Goal: Task Accomplishment & Management: Complete application form

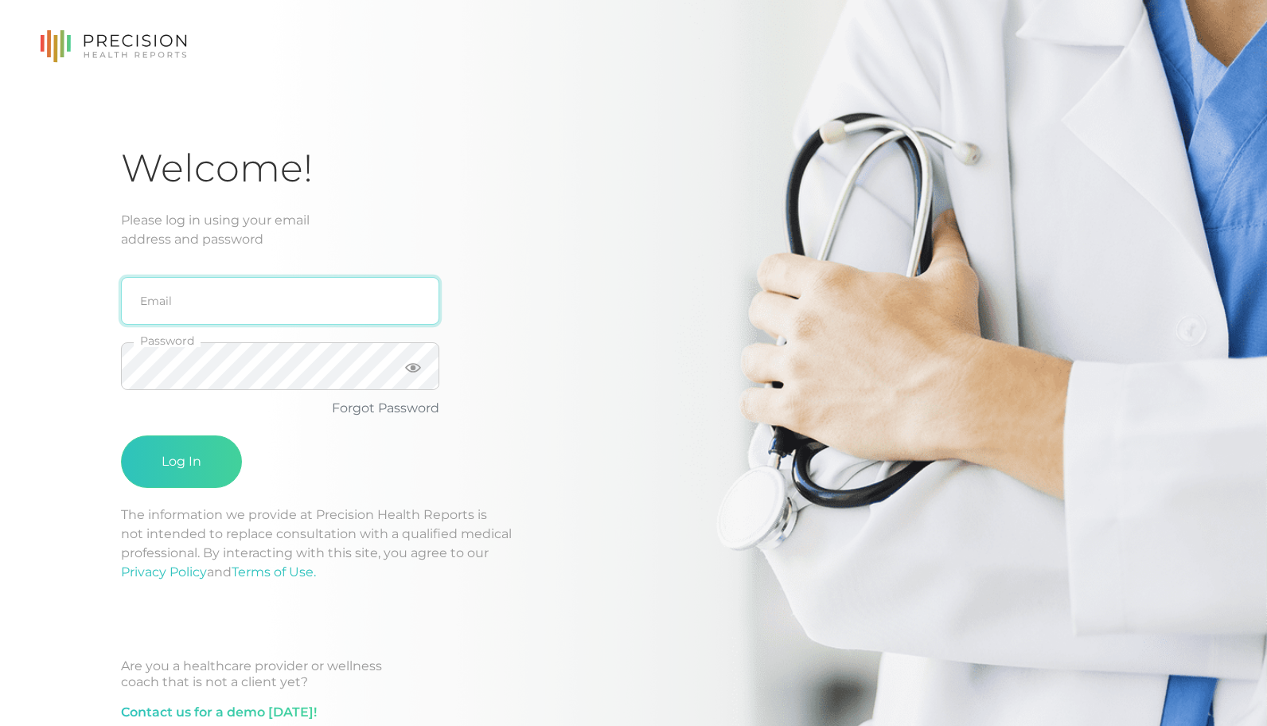
click at [239, 298] on input "email" at bounding box center [280, 301] width 318 height 48
type input "[EMAIL_ADDRESS][DOMAIN_NAME]"
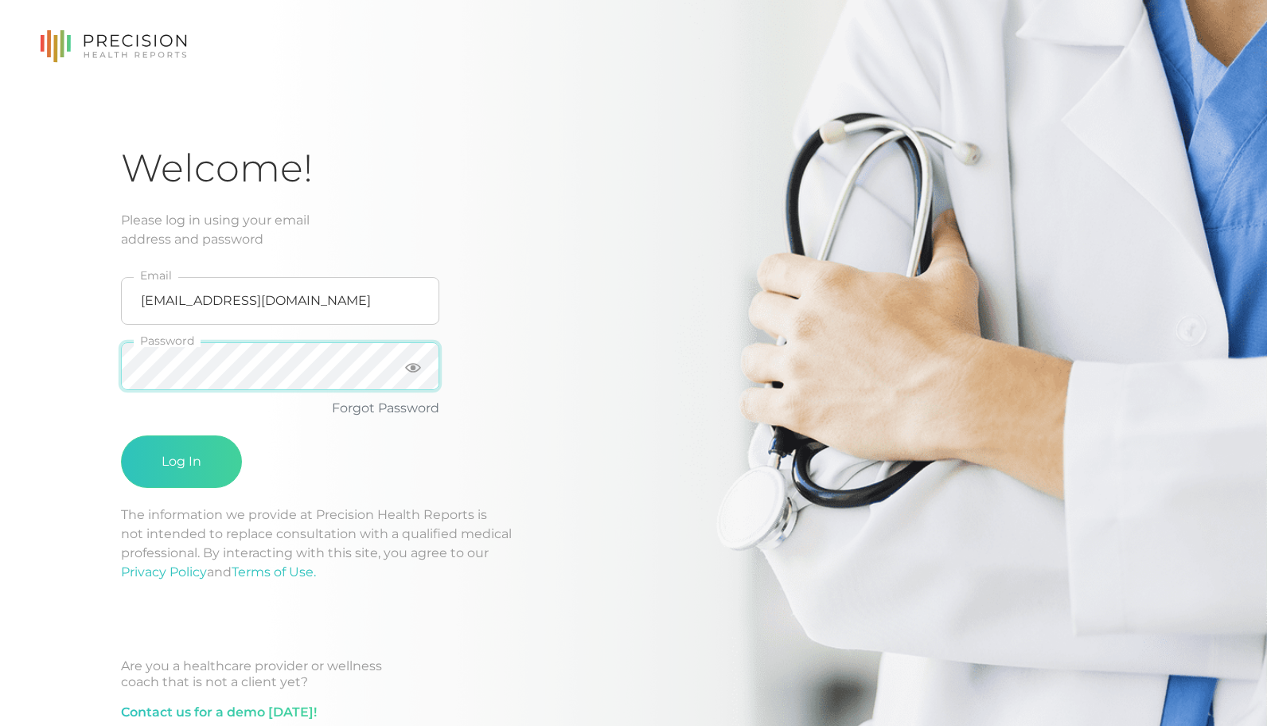
click at [121, 435] on button "Log In" at bounding box center [181, 461] width 121 height 53
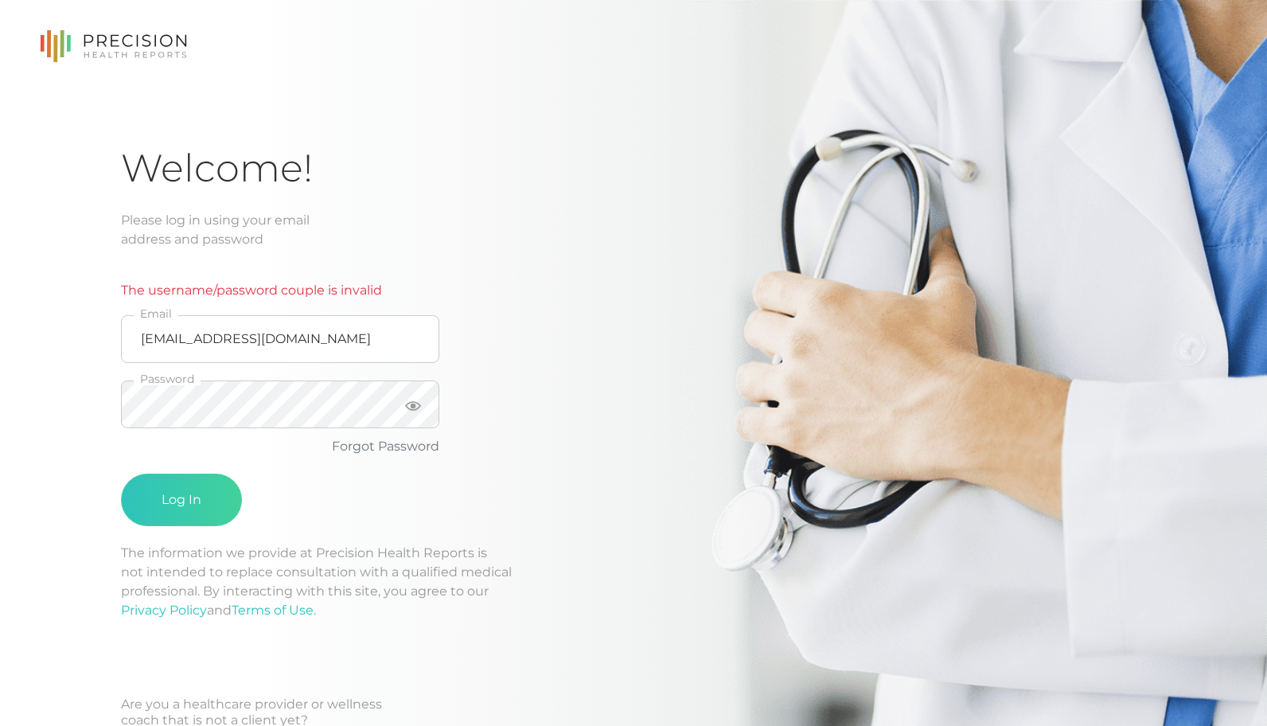
click at [520, 432] on div "The username/password couple is invalid [EMAIL_ADDRESS][DOMAIN_NAME] Email Pass…" at bounding box center [375, 396] width 509 height 294
click at [121, 473] on button "Log In" at bounding box center [181, 499] width 121 height 53
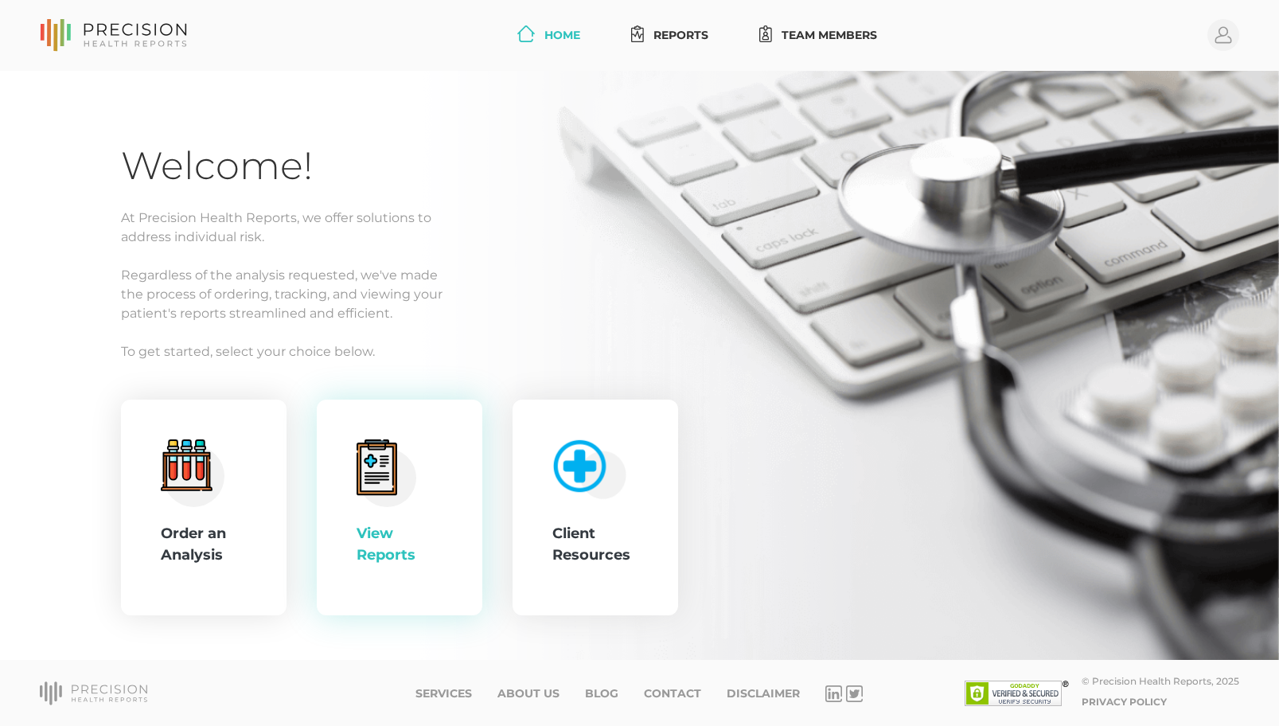
click at [403, 489] on circle at bounding box center [387, 477] width 58 height 58
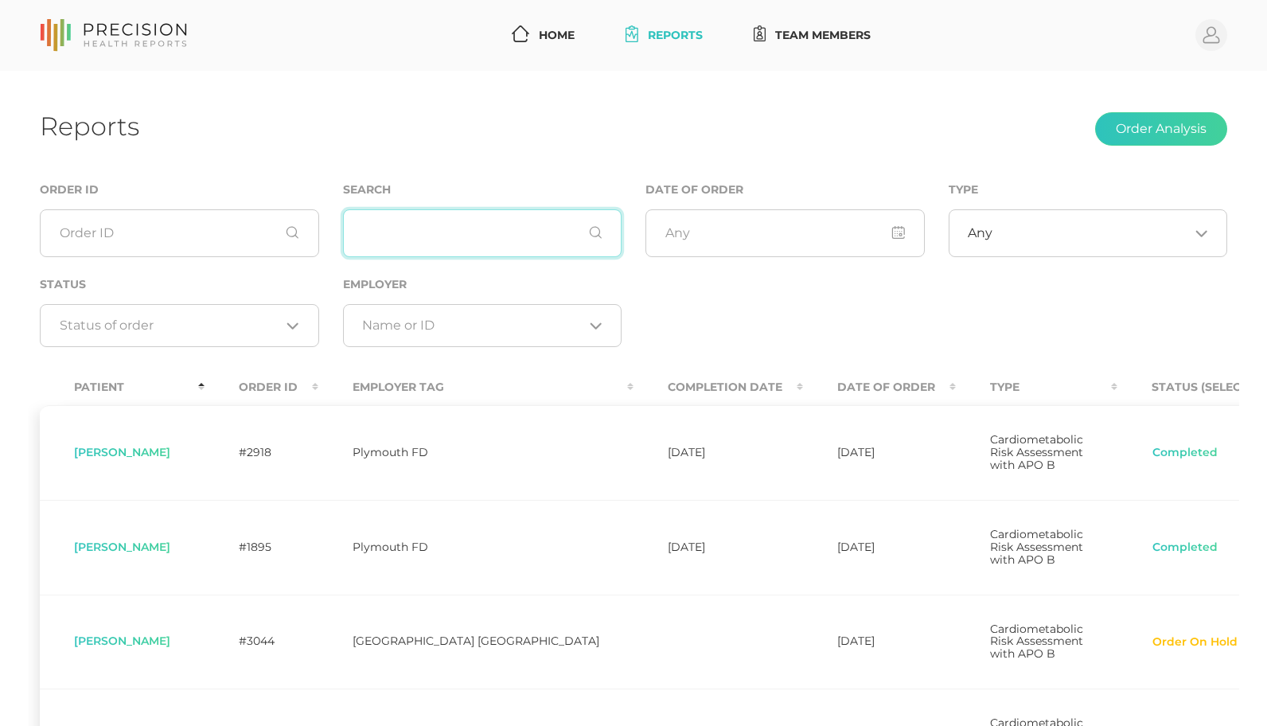
click at [475, 243] on input "text" at bounding box center [482, 233] width 279 height 48
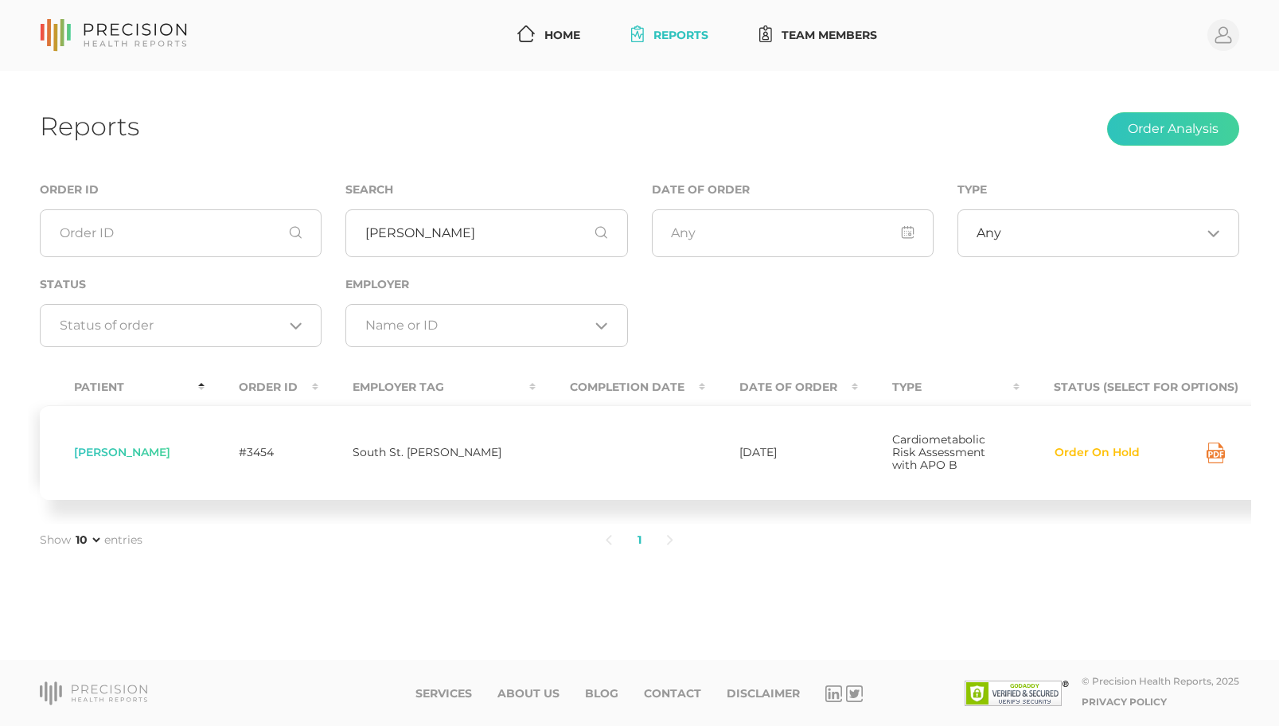
click at [1062, 461] on button "Order On Hold" at bounding box center [1096, 453] width 87 height 16
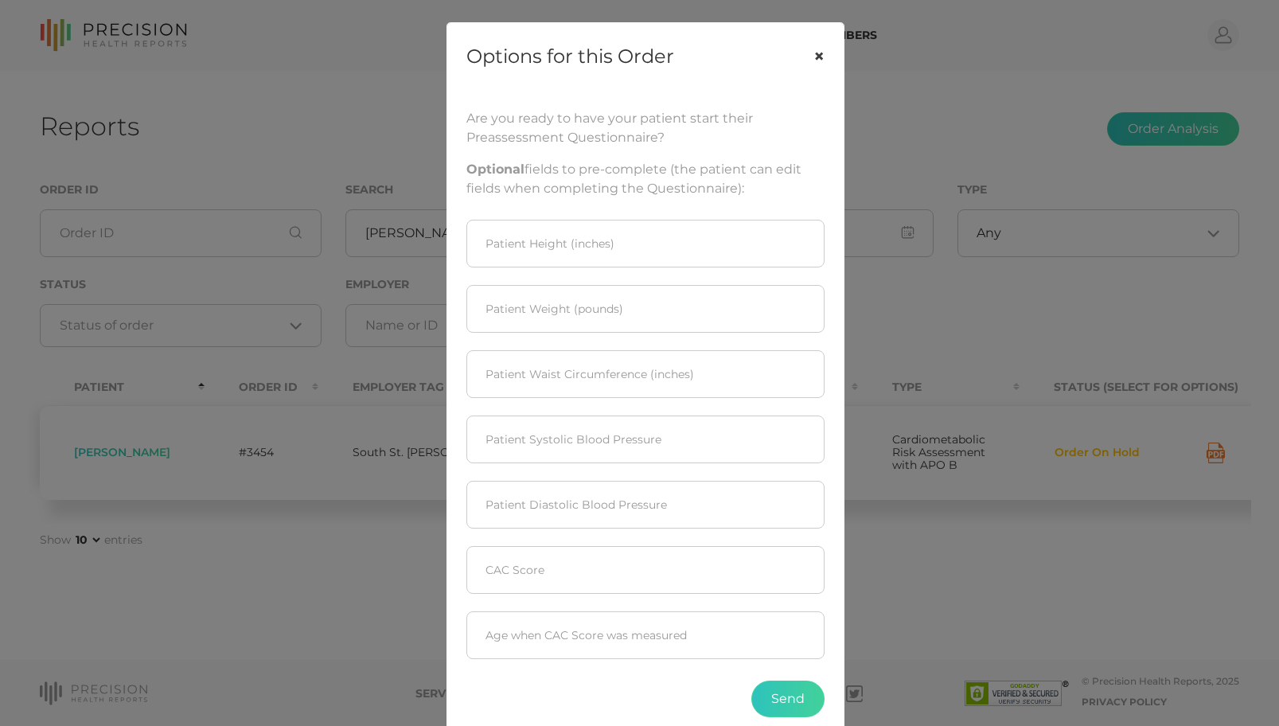
click at [812, 59] on button "×" at bounding box center [818, 56] width 49 height 67
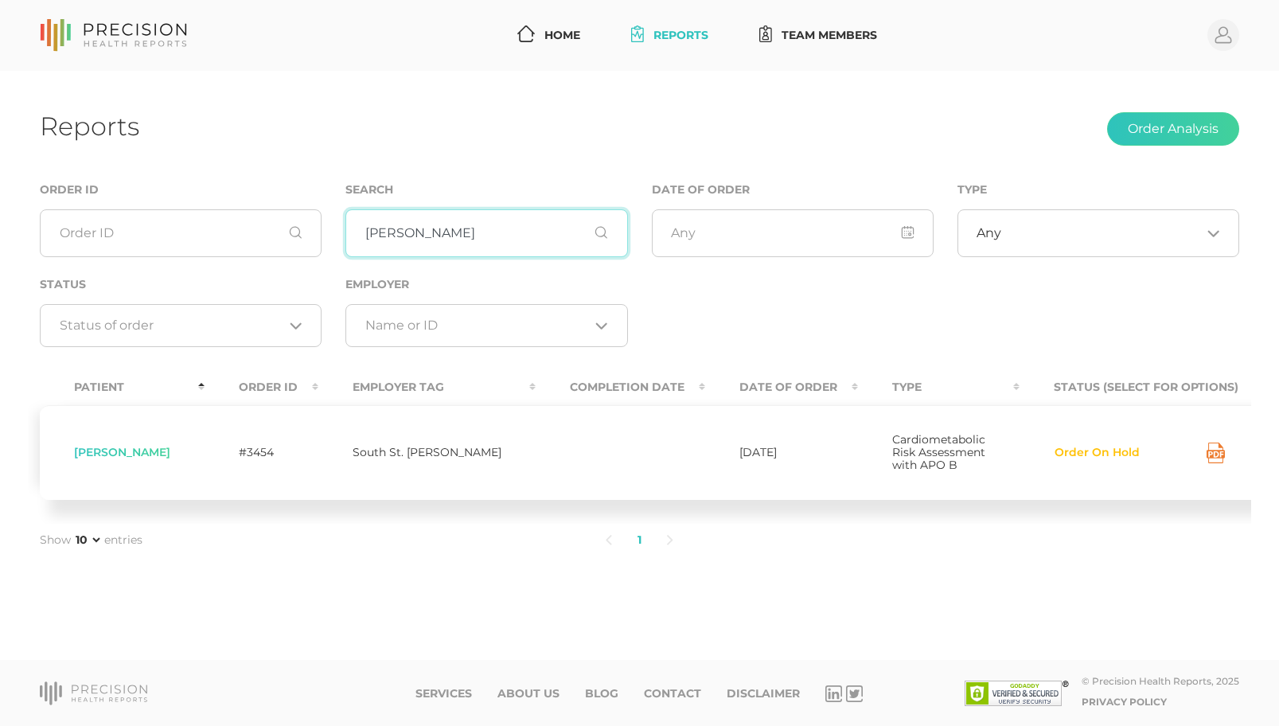
drag, startPoint x: 430, startPoint y: 231, endPoint x: 341, endPoint y: 231, distance: 89.1
click at [341, 231] on div "Search [PERSON_NAME]" at bounding box center [486, 227] width 306 height 95
type input "[PERSON_NAME]"
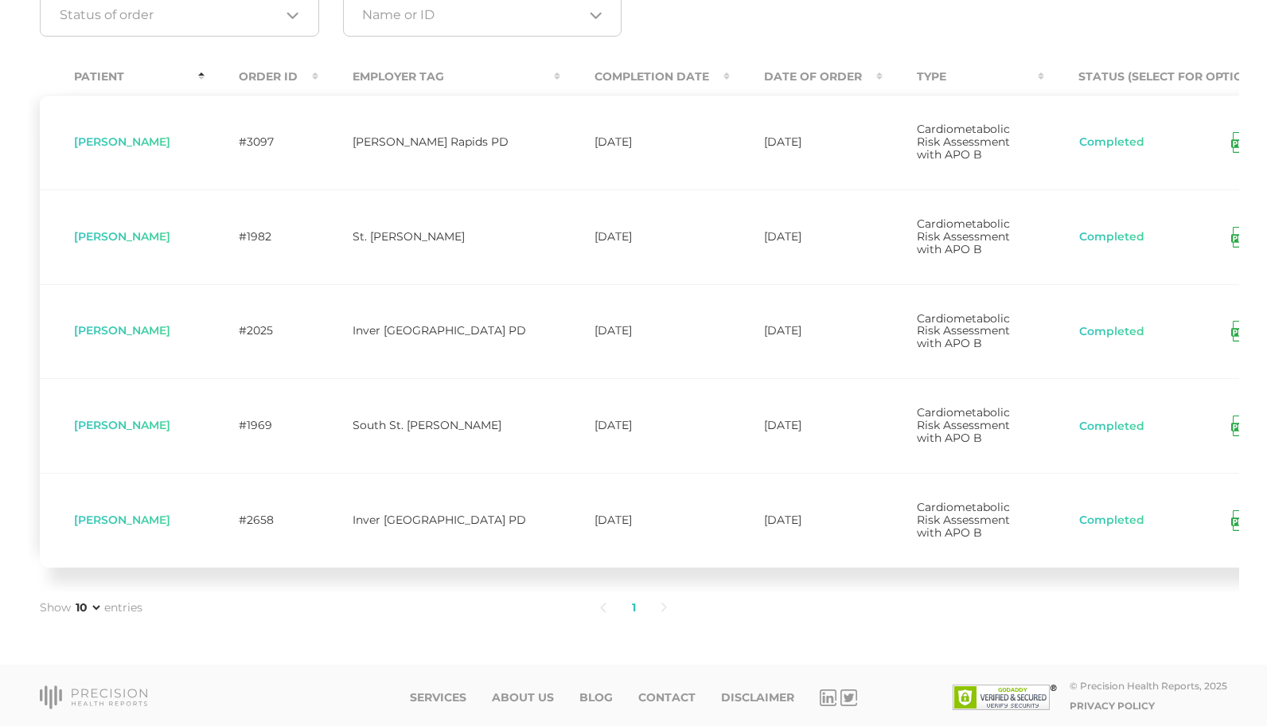
scroll to position [72, 0]
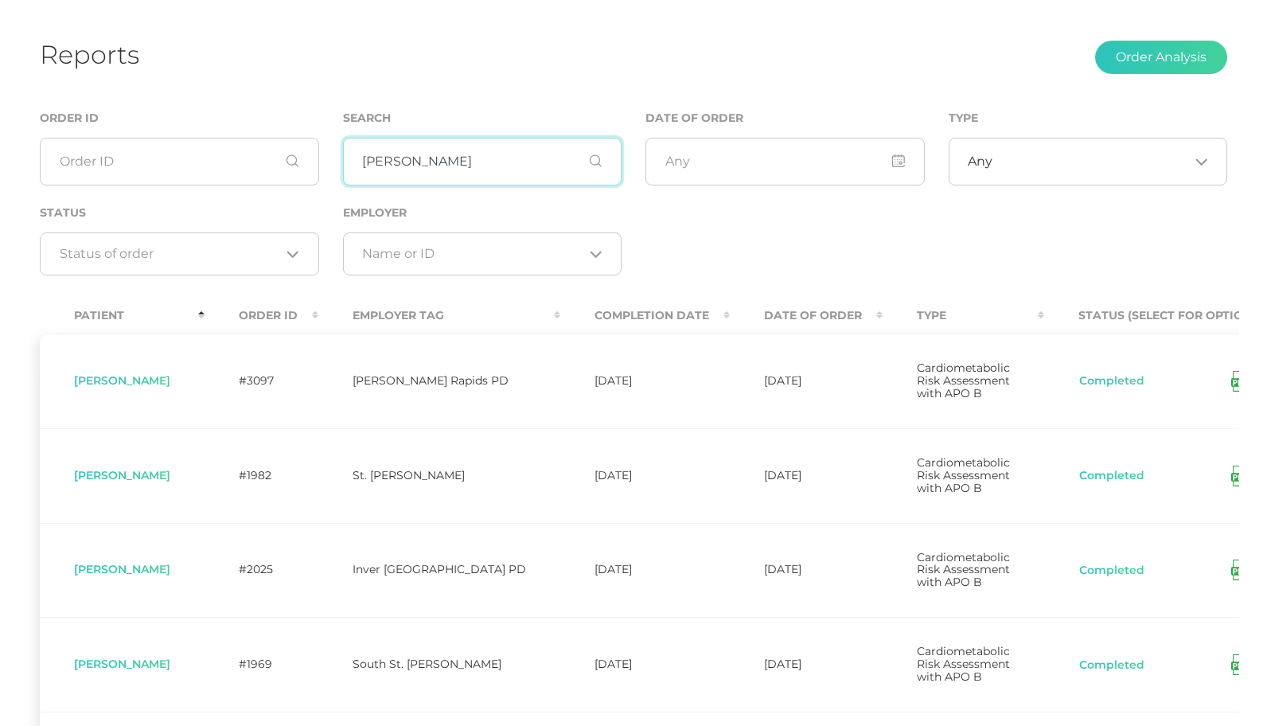
drag, startPoint x: 450, startPoint y: 169, endPoint x: 256, endPoint y: 143, distance: 195.0
click at [256, 143] on div "Order ID Search [PERSON_NAME] Date of Order Type Any Loading... Status Loading.…" at bounding box center [633, 200] width 1211 height 185
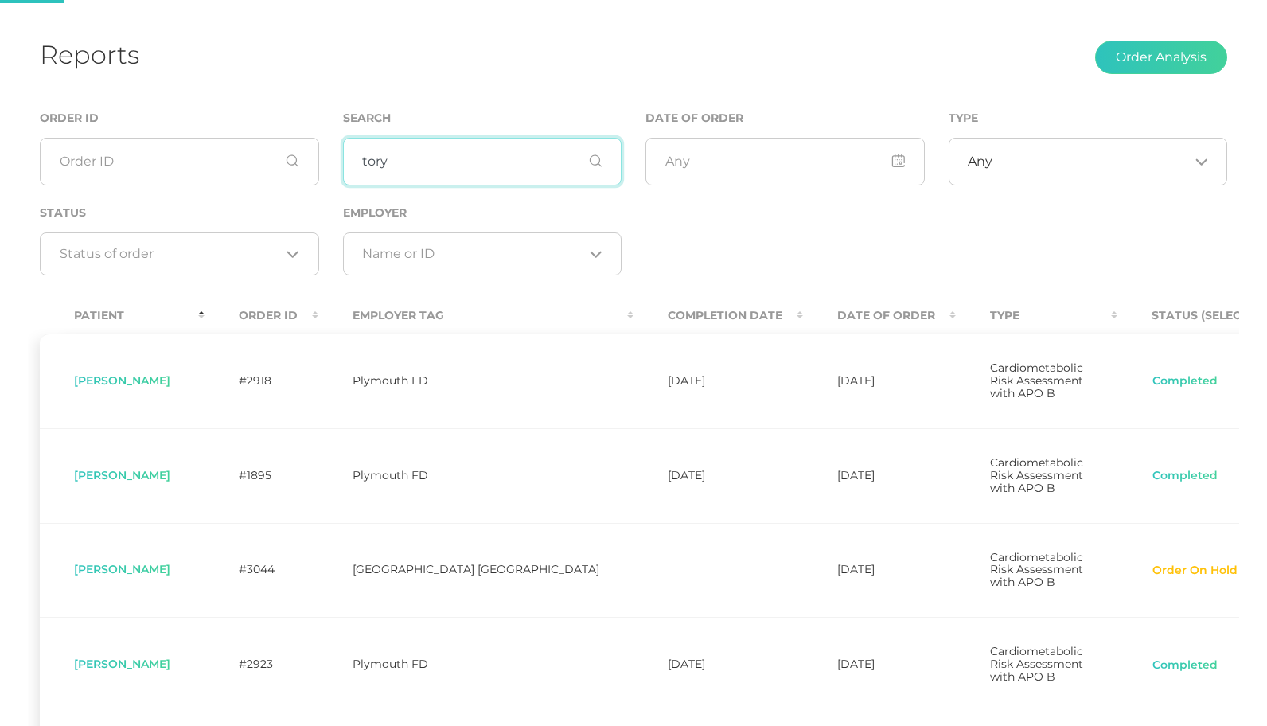
type input "tory"
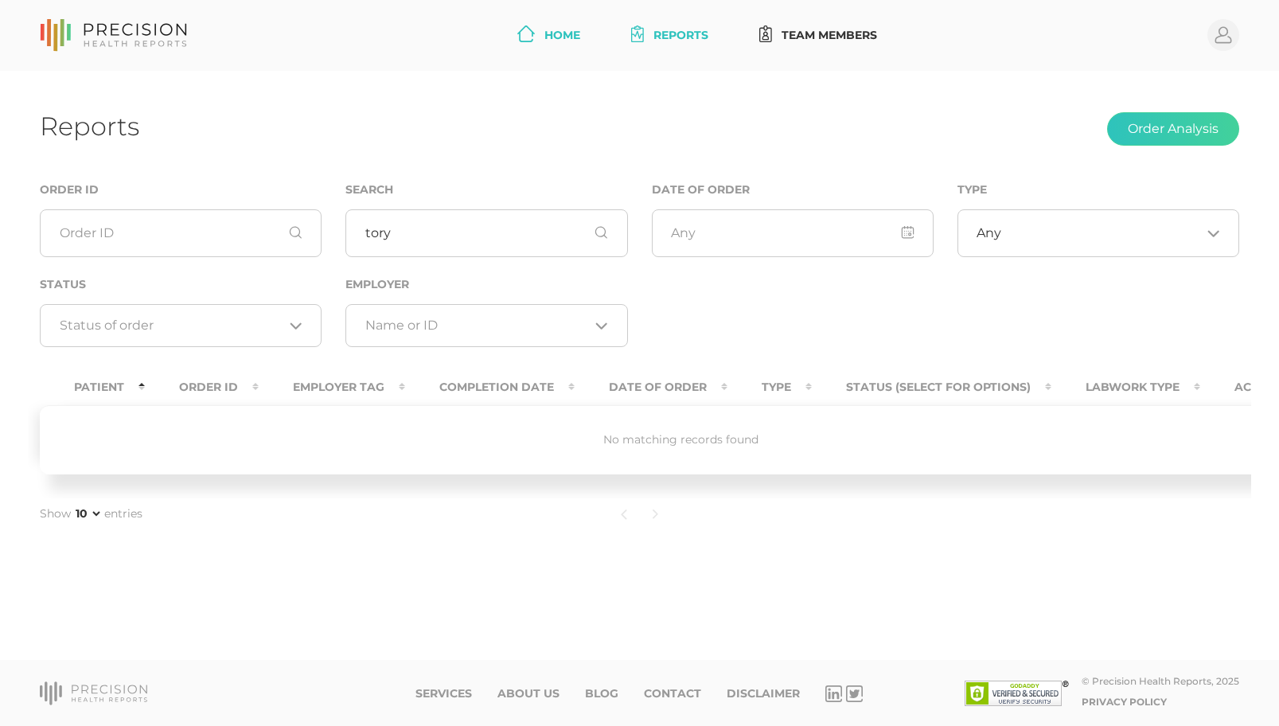
click at [567, 40] on link "Home" at bounding box center [549, 35] width 76 height 29
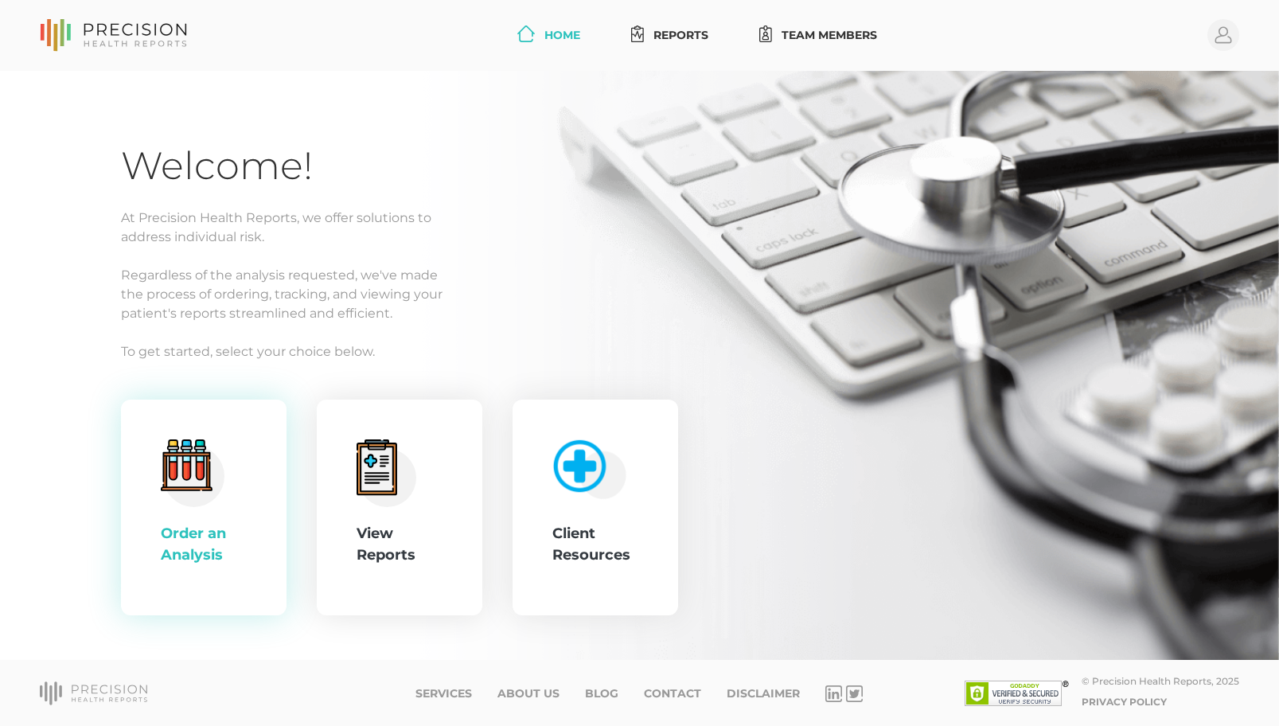
click at [228, 439] on div ".cls-4{fill:#f3f3f3}.cls-5{fill:#e4e4e4}.cls-6{fill:#bbf7ff}.cls-7{fill:#8bf0ff…" at bounding box center [204, 507] width 86 height 137
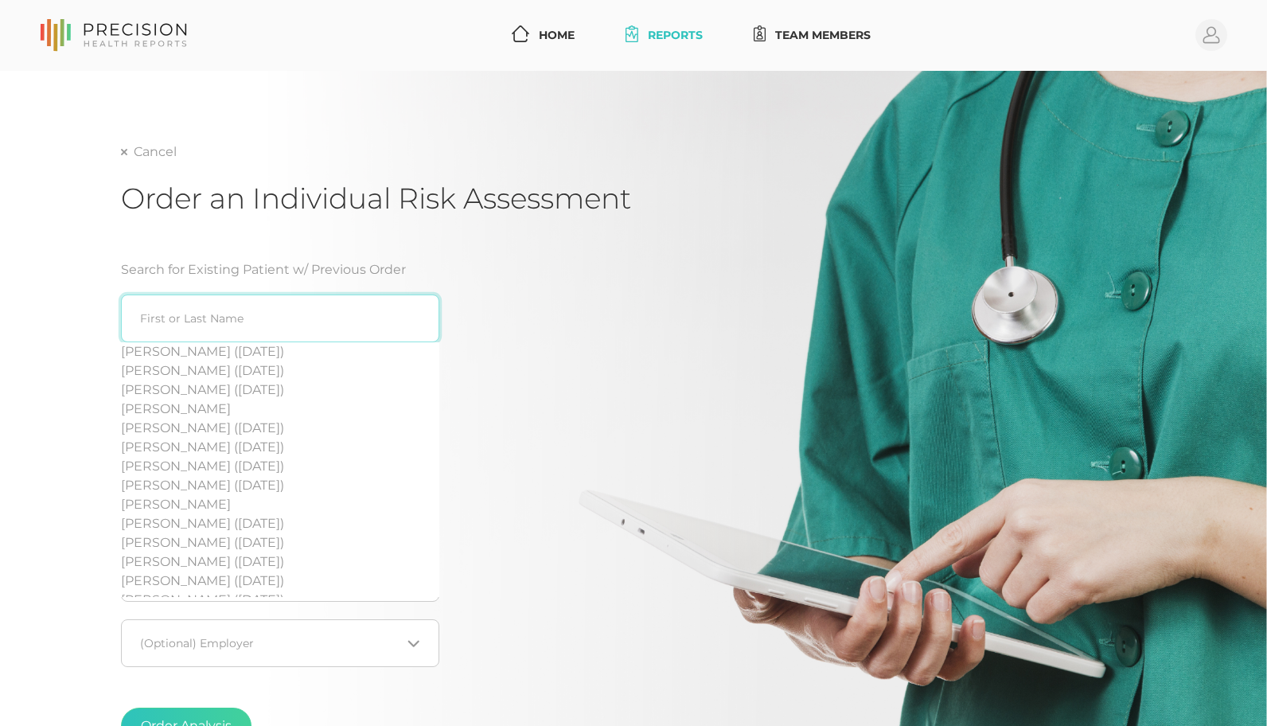
click at [216, 311] on input "search" at bounding box center [280, 318] width 318 height 48
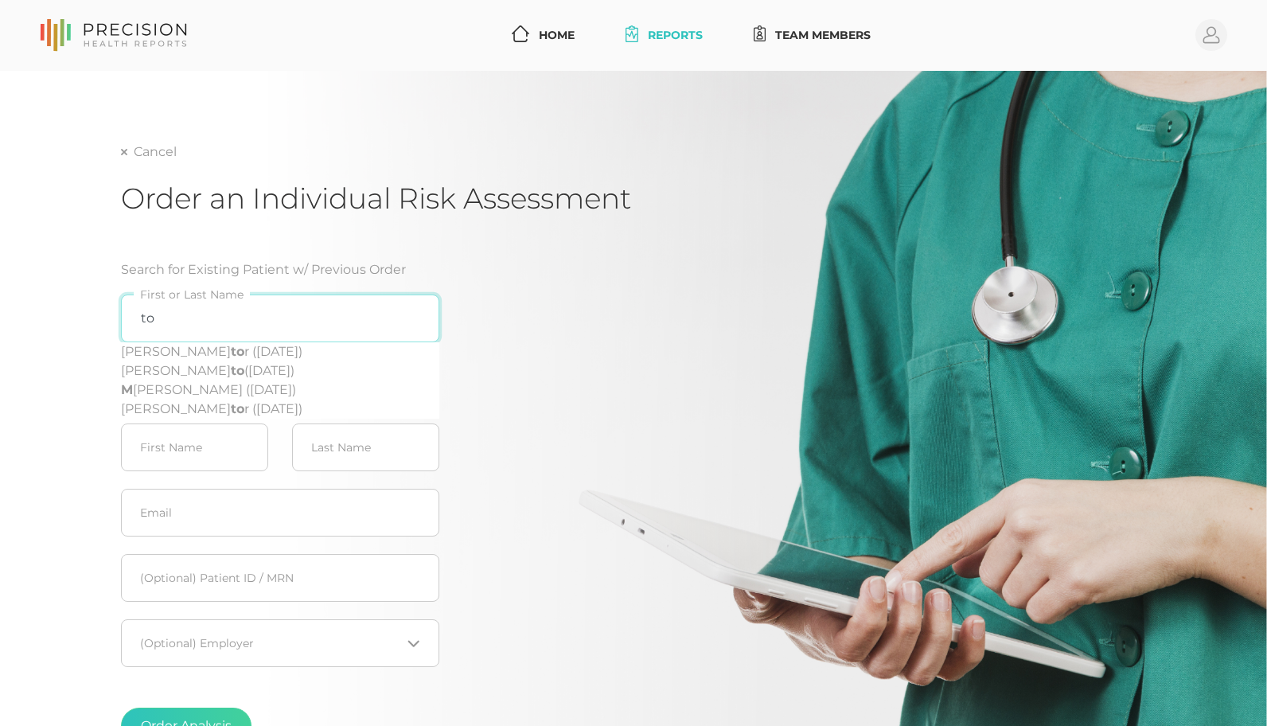
type input "t"
type input "n"
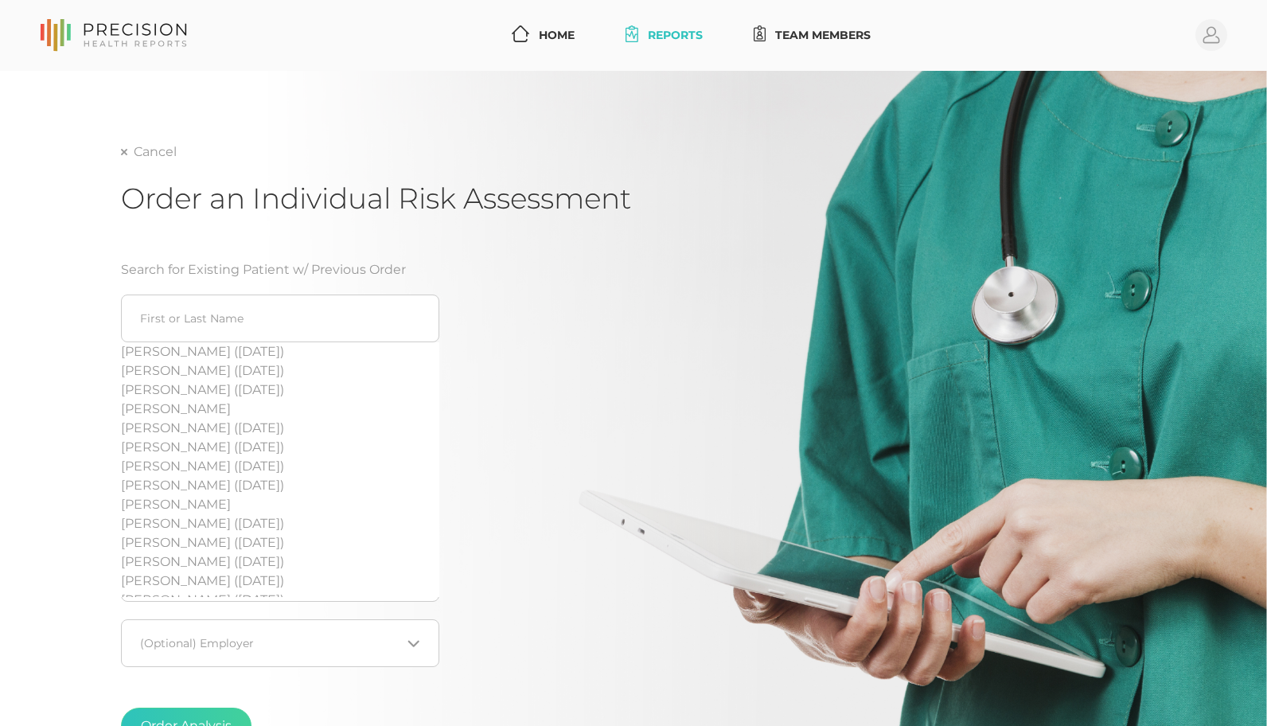
click at [513, 384] on div "Search for Existing Patient w/ Previous Order [PERSON_NAME] ([DATE]) [PERSON_NA…" at bounding box center [375, 508] width 509 height 535
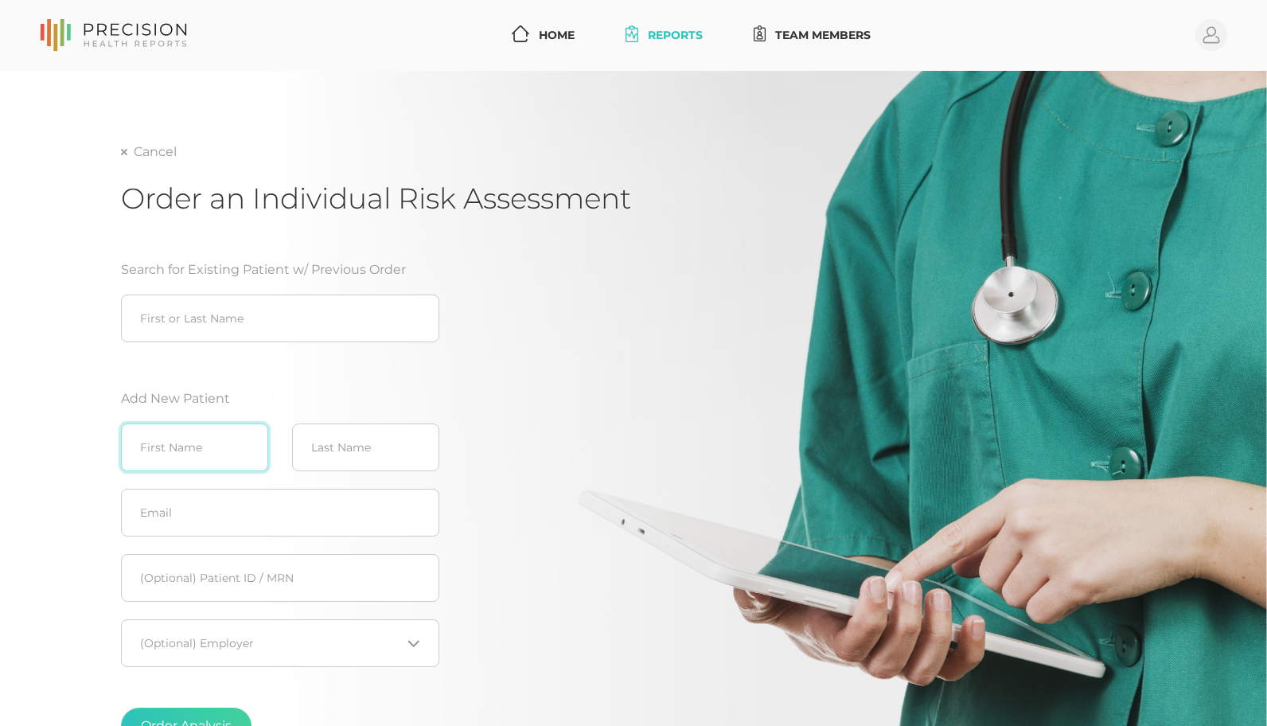
click at [202, 453] on input "text" at bounding box center [194, 447] width 147 height 48
type input "Tory"
type input "[PERSON_NAME]"
click at [191, 508] on input "text" at bounding box center [280, 513] width 318 height 48
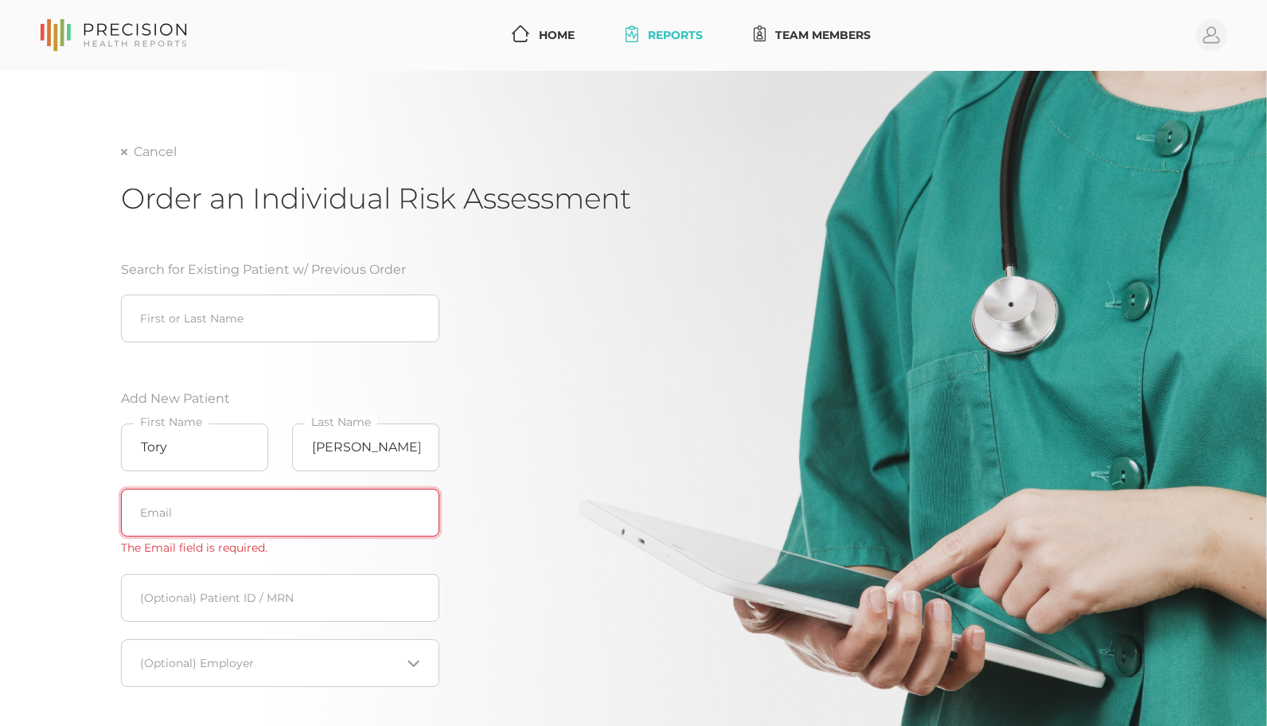
paste input "[EMAIL_ADDRESS][DOMAIN_NAME]"
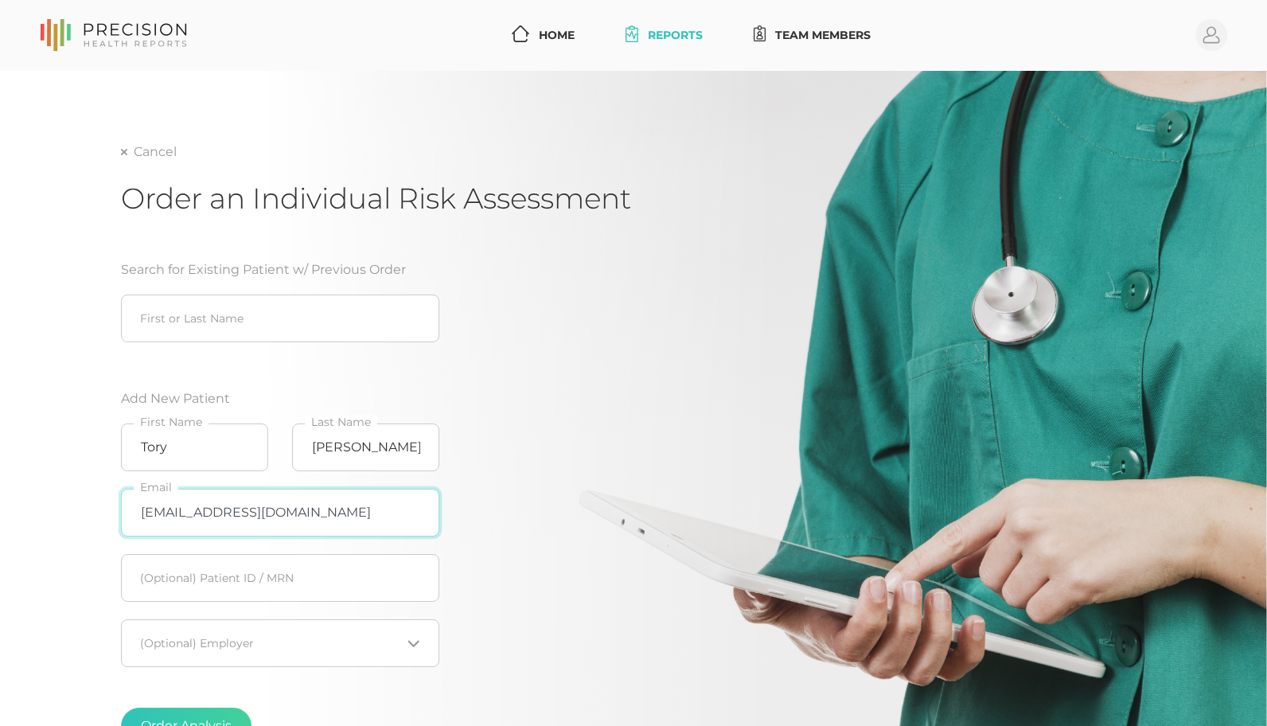
type input "[EMAIL_ADDRESS][DOMAIN_NAME]"
click at [271, 593] on input "text" at bounding box center [280, 578] width 318 height 48
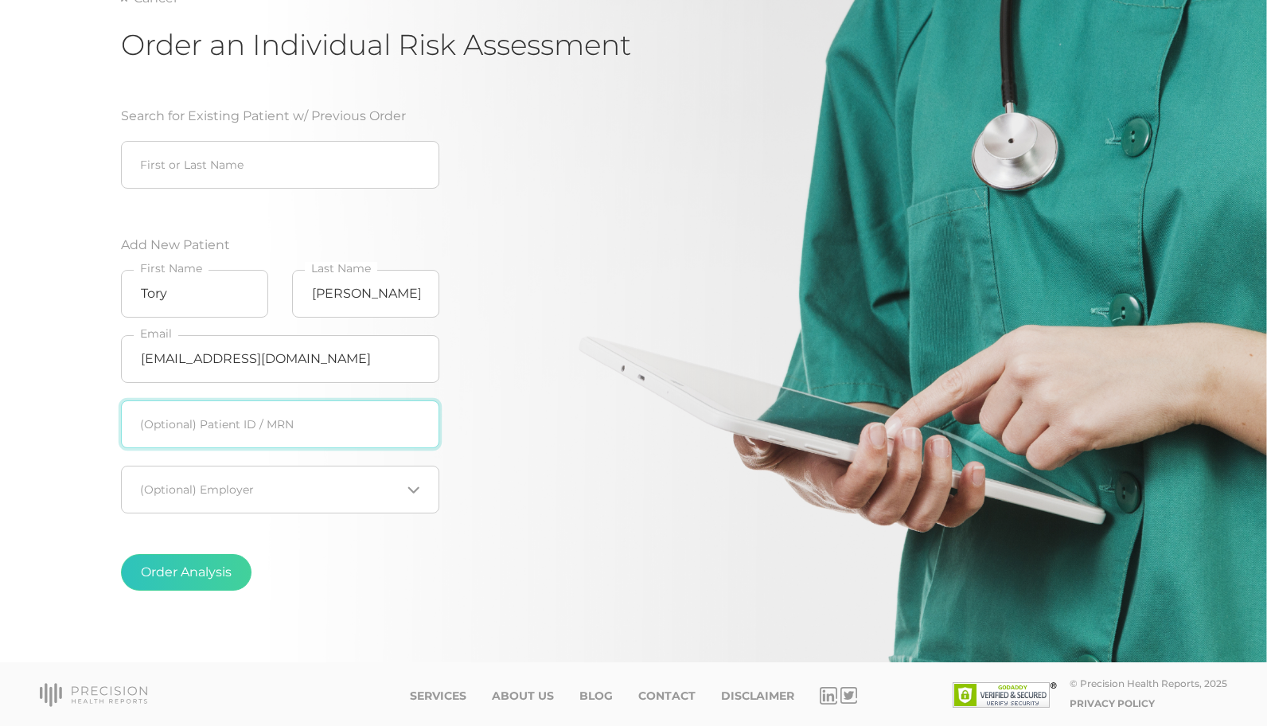
scroll to position [155, 0]
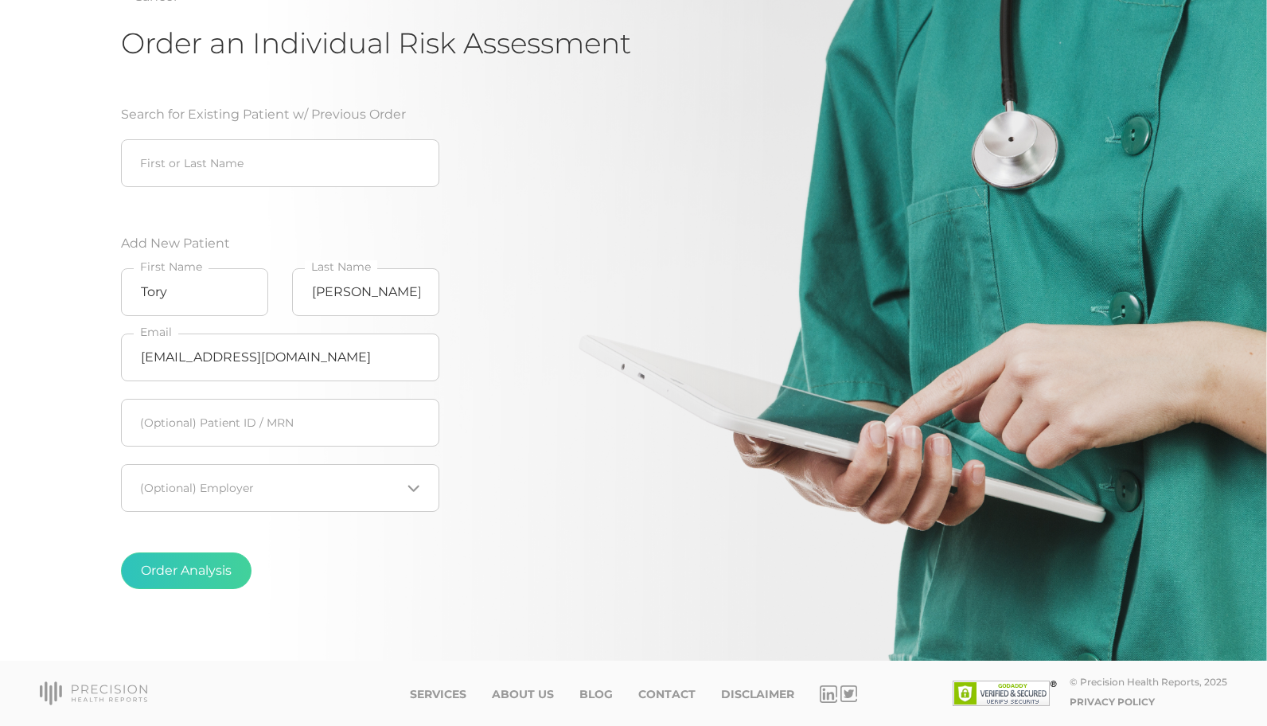
click at [356, 488] on input "Search for option" at bounding box center [271, 488] width 260 height 16
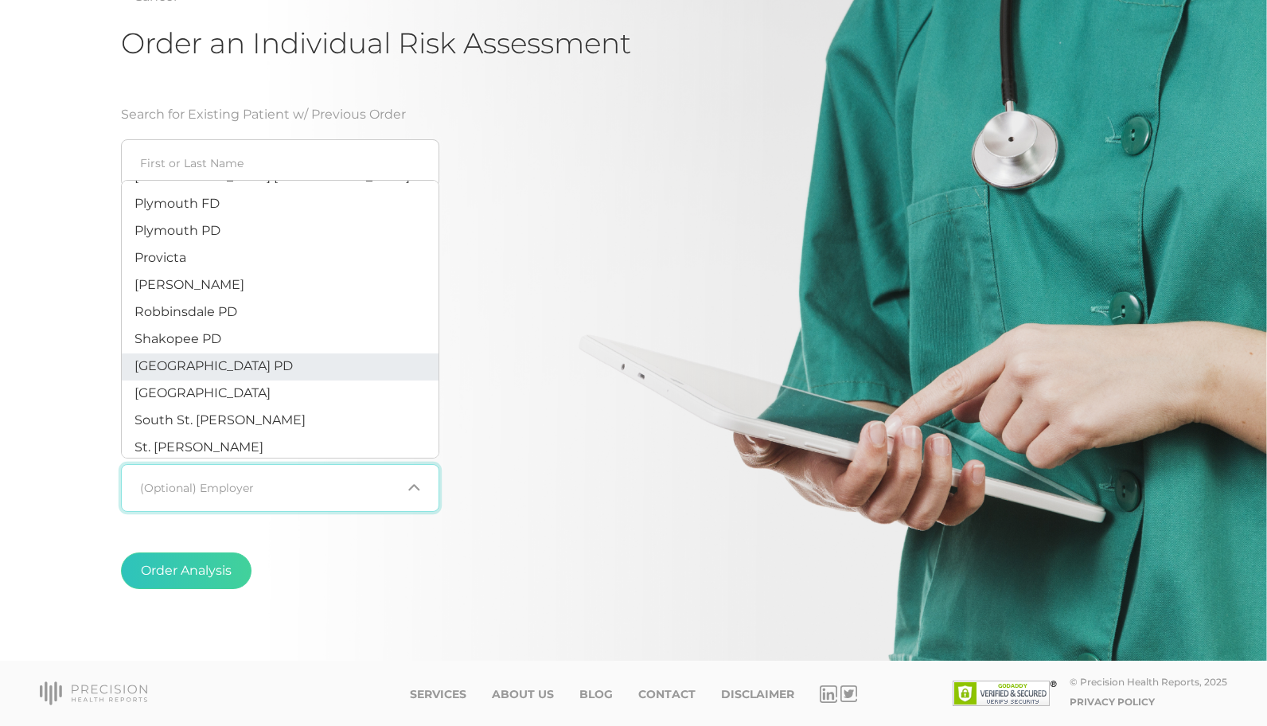
scroll to position [403, 0]
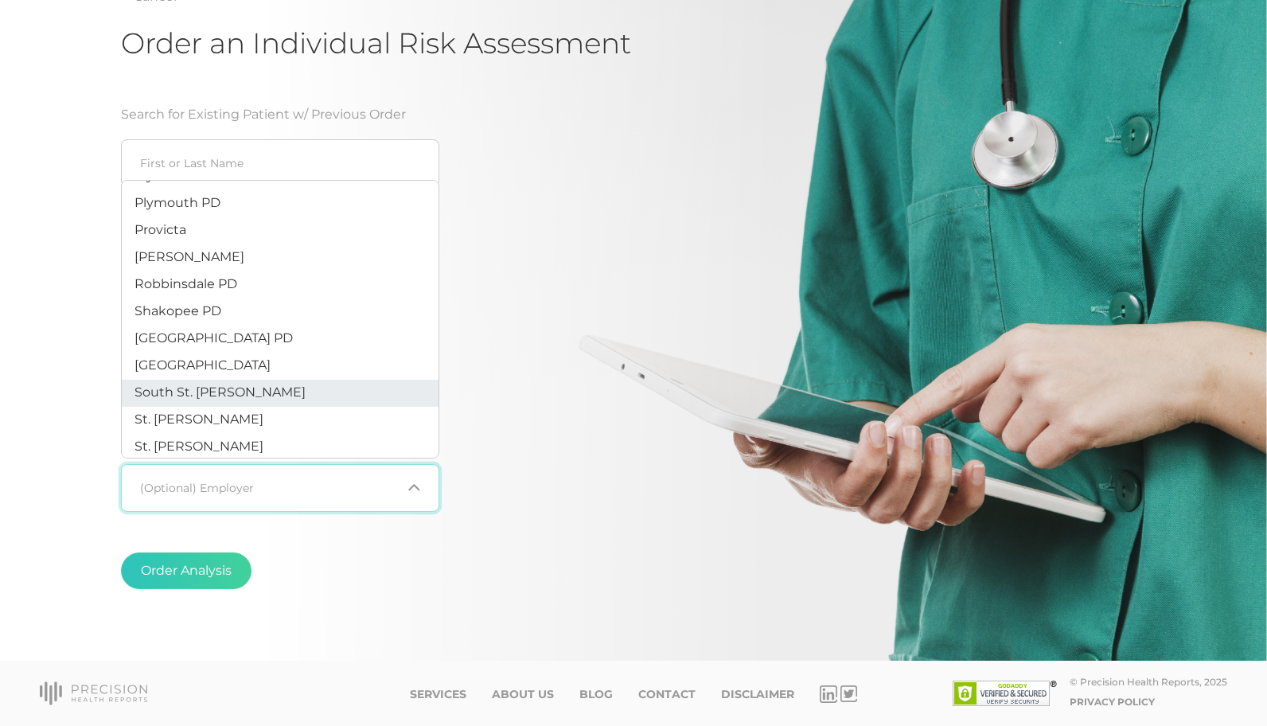
click at [263, 389] on li "South St. [PERSON_NAME]" at bounding box center [280, 393] width 317 height 27
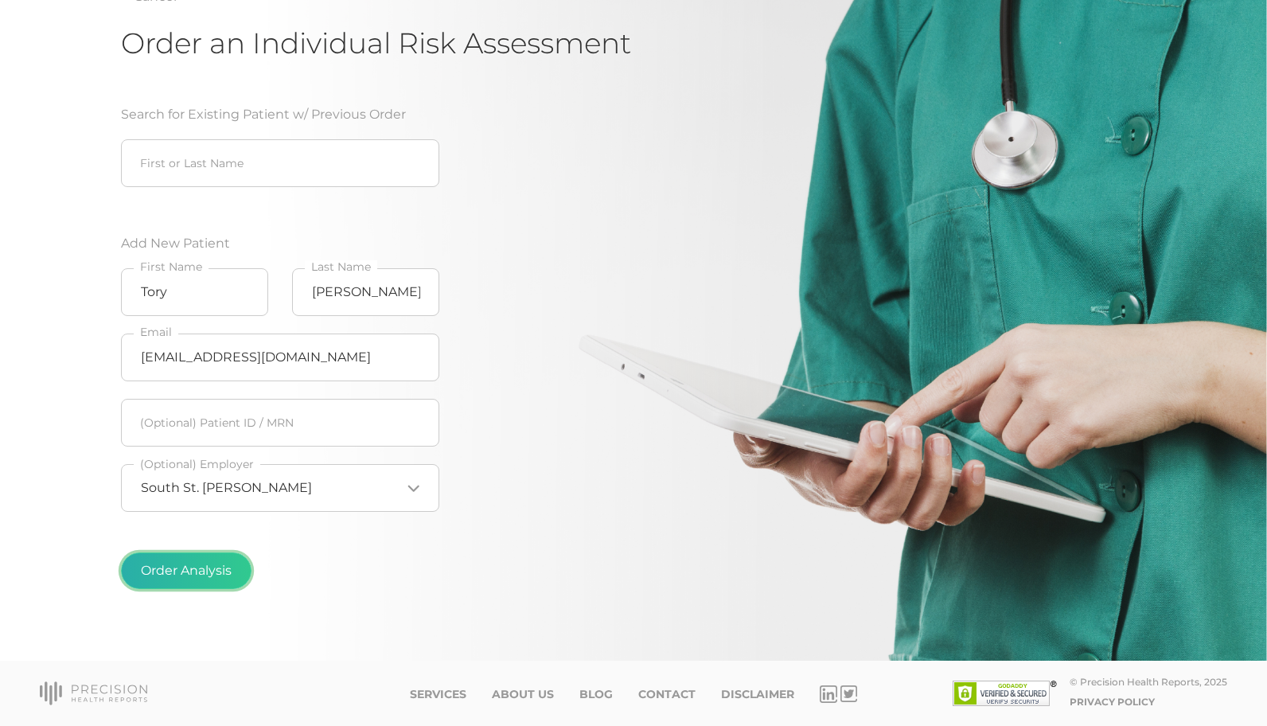
click at [186, 575] on button "Order Analysis" at bounding box center [186, 570] width 130 height 37
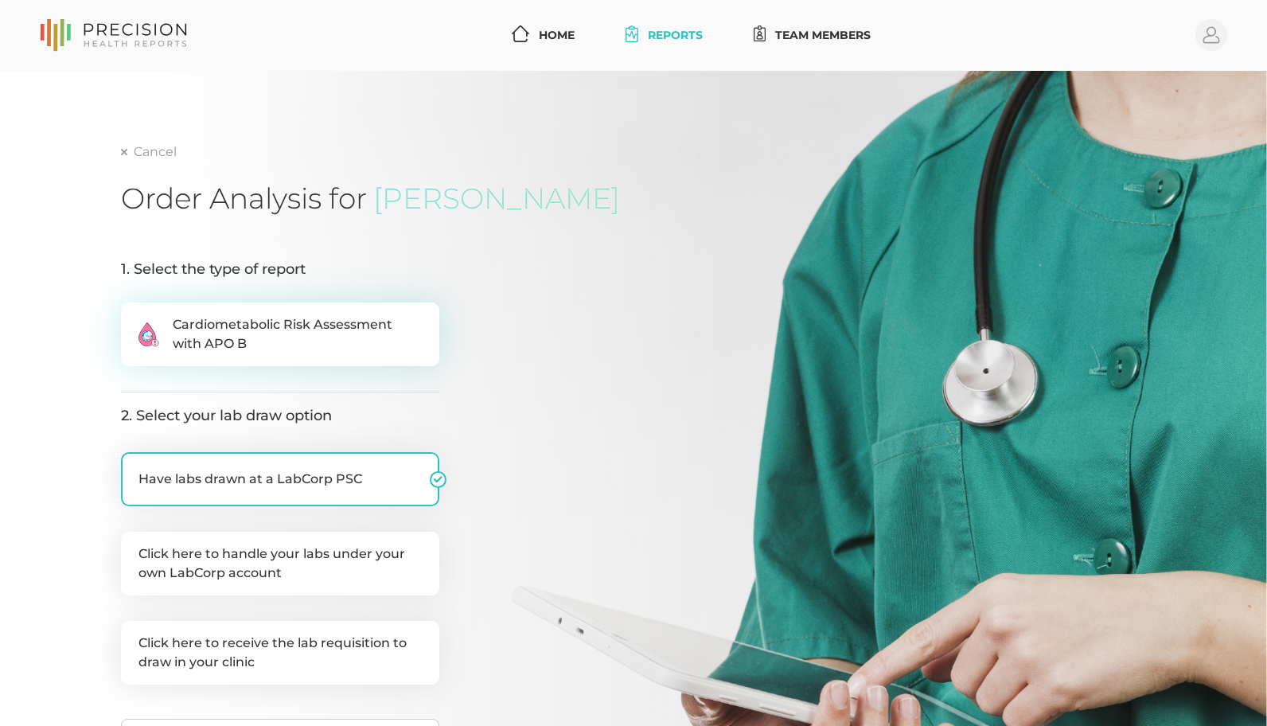
click at [323, 329] on span "Cardiometabolic Risk Assessment with APO B" at bounding box center [297, 334] width 249 height 38
click at [134, 318] on input ".cls-2{fill:#fa759e}.cls-4{fill:#ffd7e5}.cls-8{fill:#3a2c60} Cardiometabolic Ri…" at bounding box center [127, 310] width 13 height 16
radio input "true"
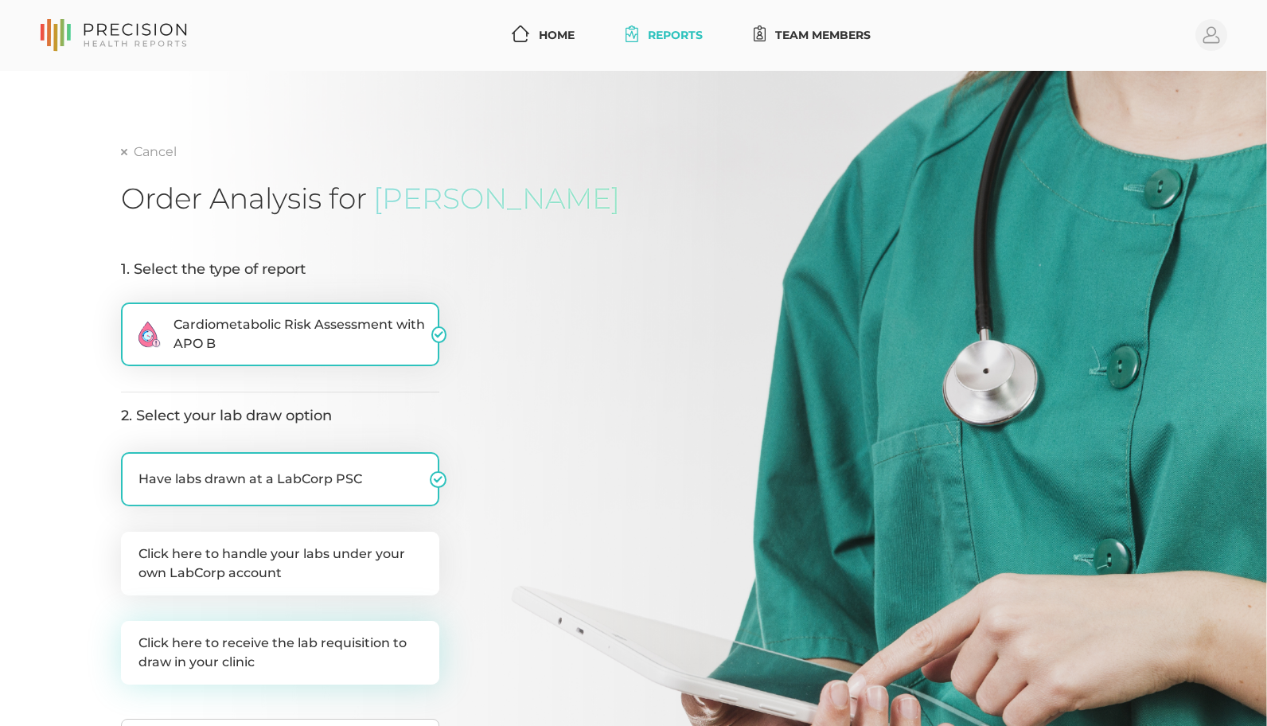
scroll to position [239, 0]
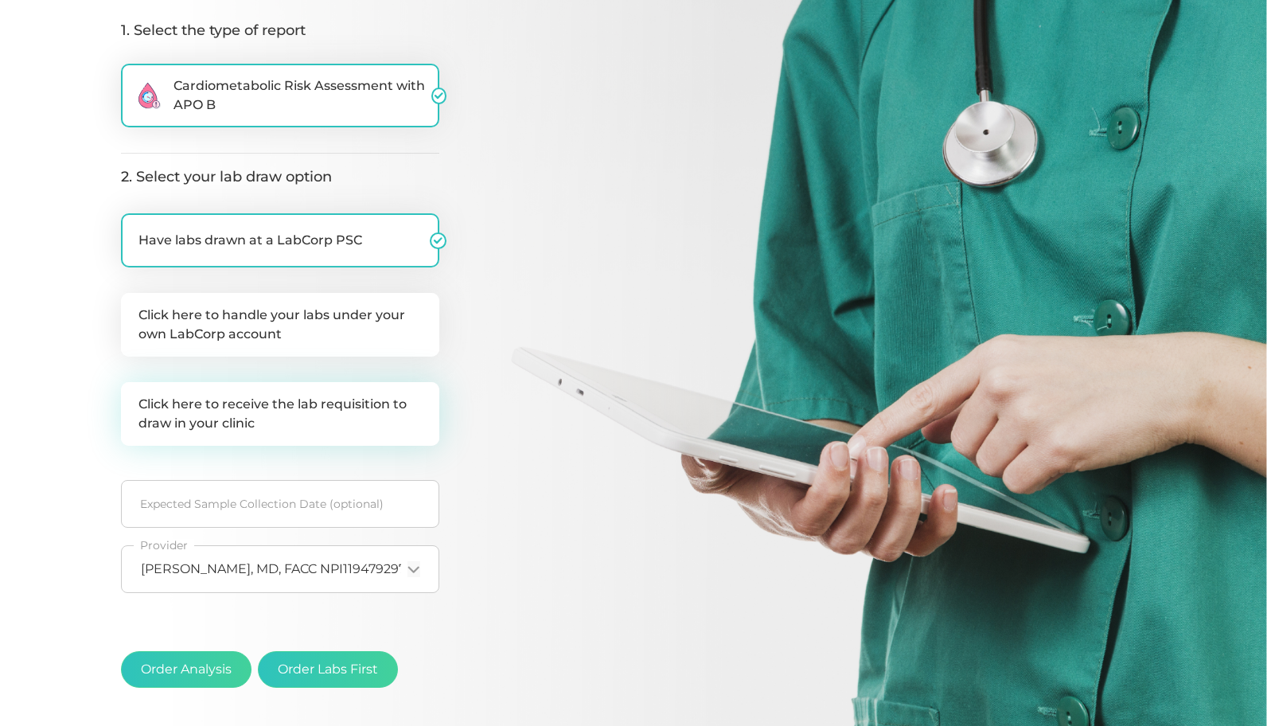
click at [304, 411] on label "Click here to receive the lab requisition to draw in your clinic" at bounding box center [280, 414] width 318 height 64
click at [134, 398] on input "Click here to receive the lab requisition to draw in your clinic" at bounding box center [127, 390] width 13 height 16
checkbox input "true"
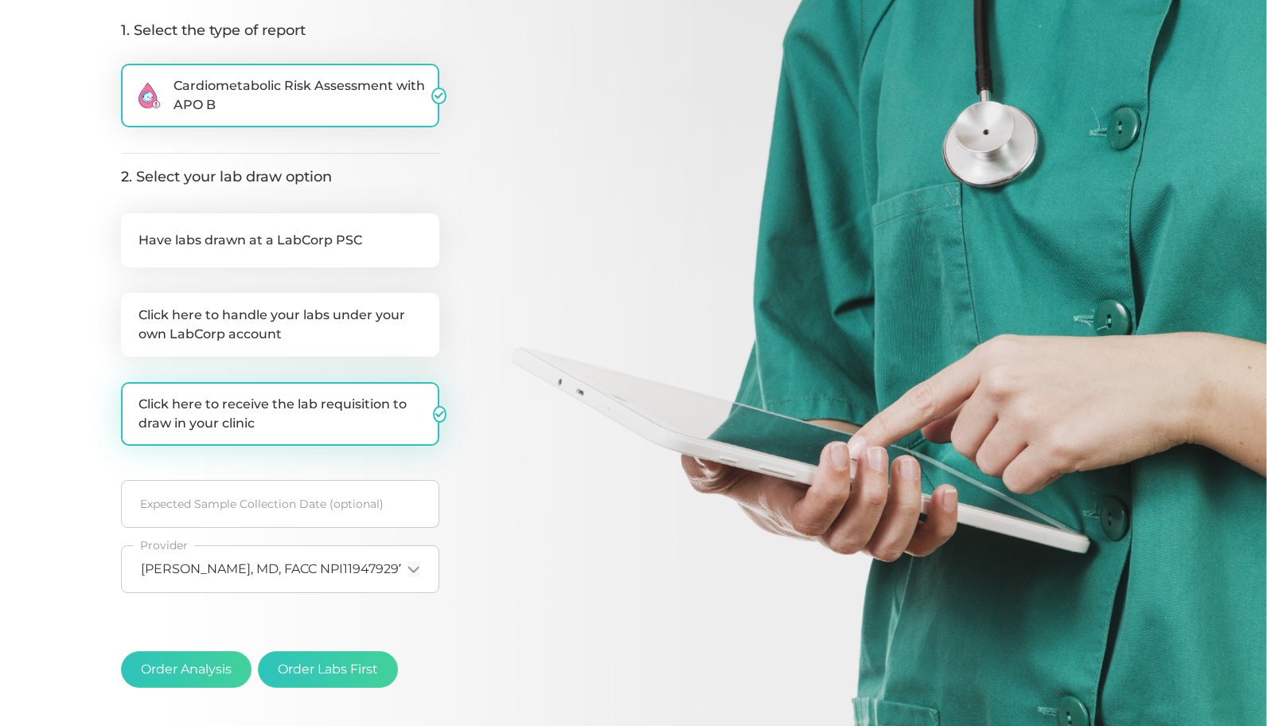
checkbox input "false"
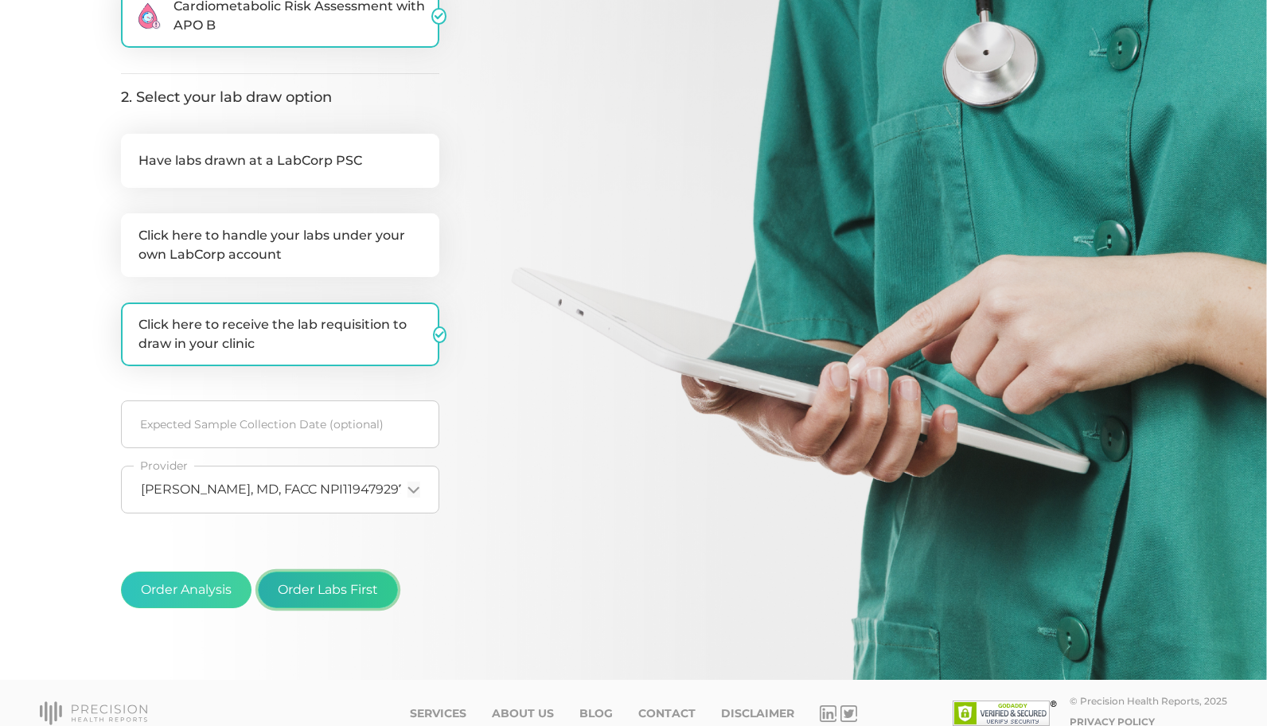
click at [351, 583] on button "Order Labs First" at bounding box center [328, 589] width 140 height 37
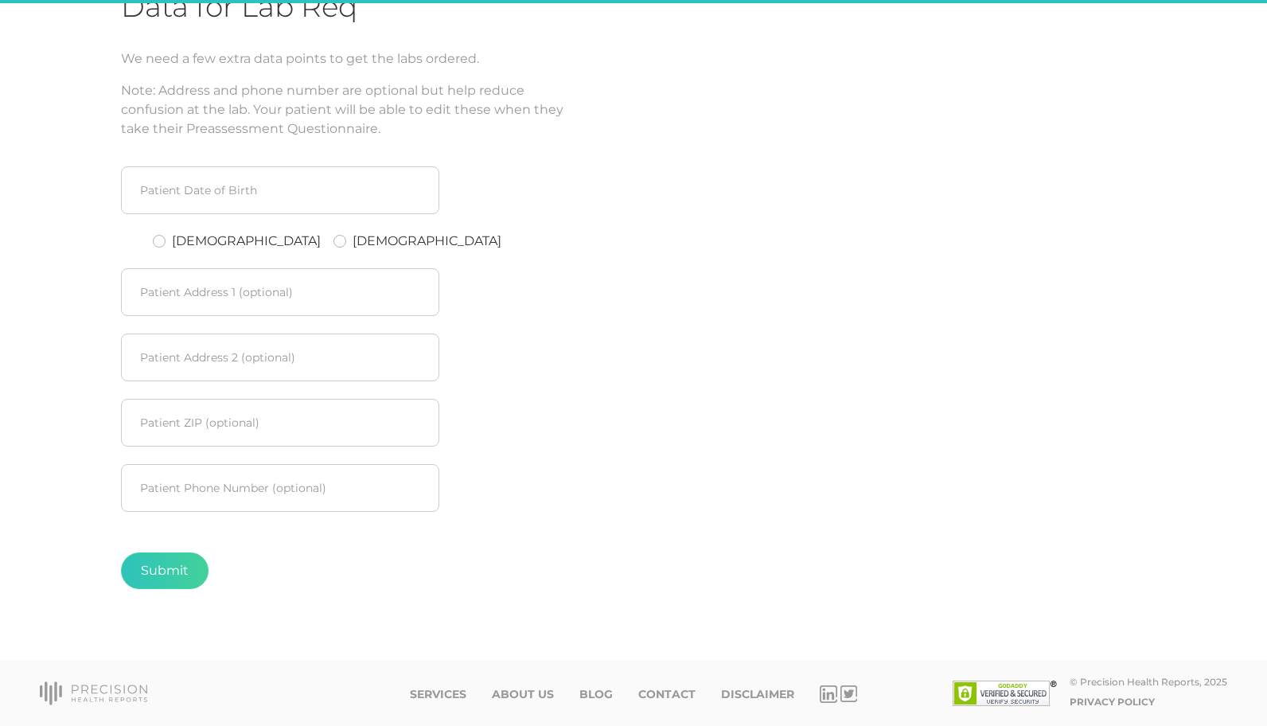
scroll to position [192, 0]
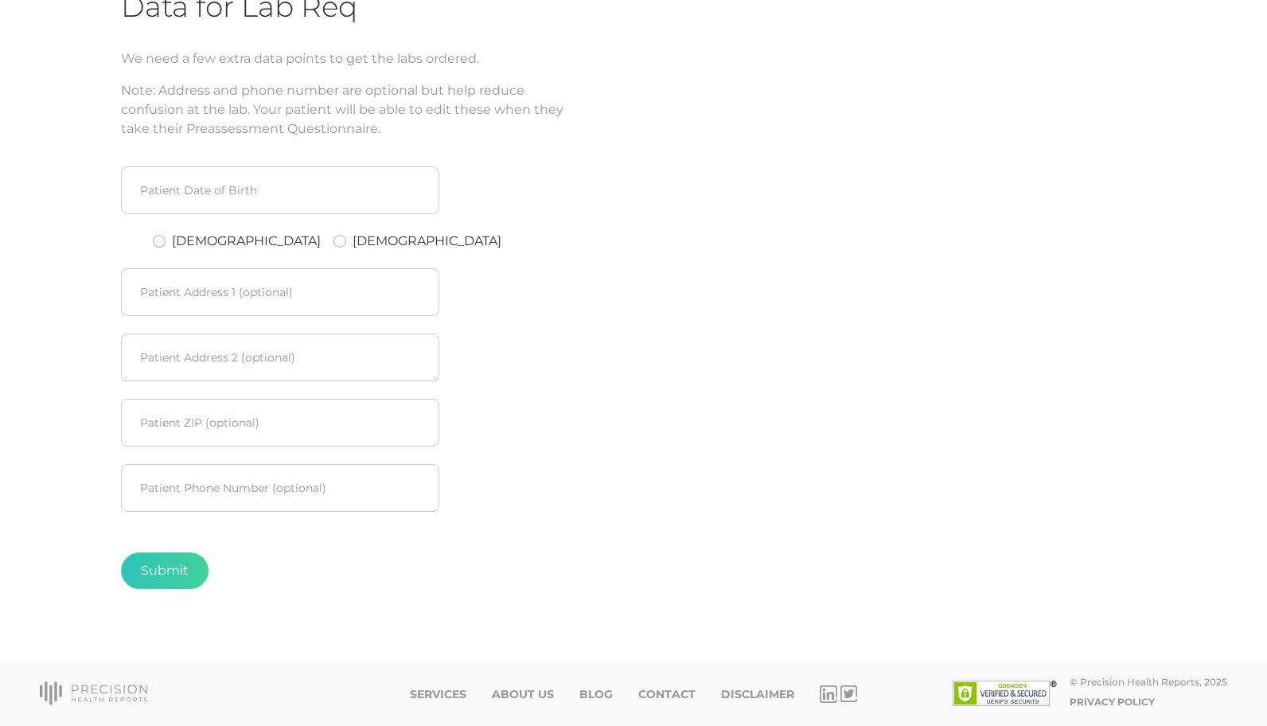
click at [352, 243] on label "[DEMOGRAPHIC_DATA]" at bounding box center [426, 241] width 149 height 19
click at [339, 243] on input "[DEMOGRAPHIC_DATA]" at bounding box center [339, 240] width 13 height 16
radio input "true"
click at [204, 184] on input at bounding box center [280, 190] width 318 height 48
click at [504, 290] on div "[DATE] S M T W T F S 27 28 29 30 31 1 2 3 4 5 6 7 8 9 10 11 12 13 14 15 16 17 1…" at bounding box center [375, 379] width 509 height 482
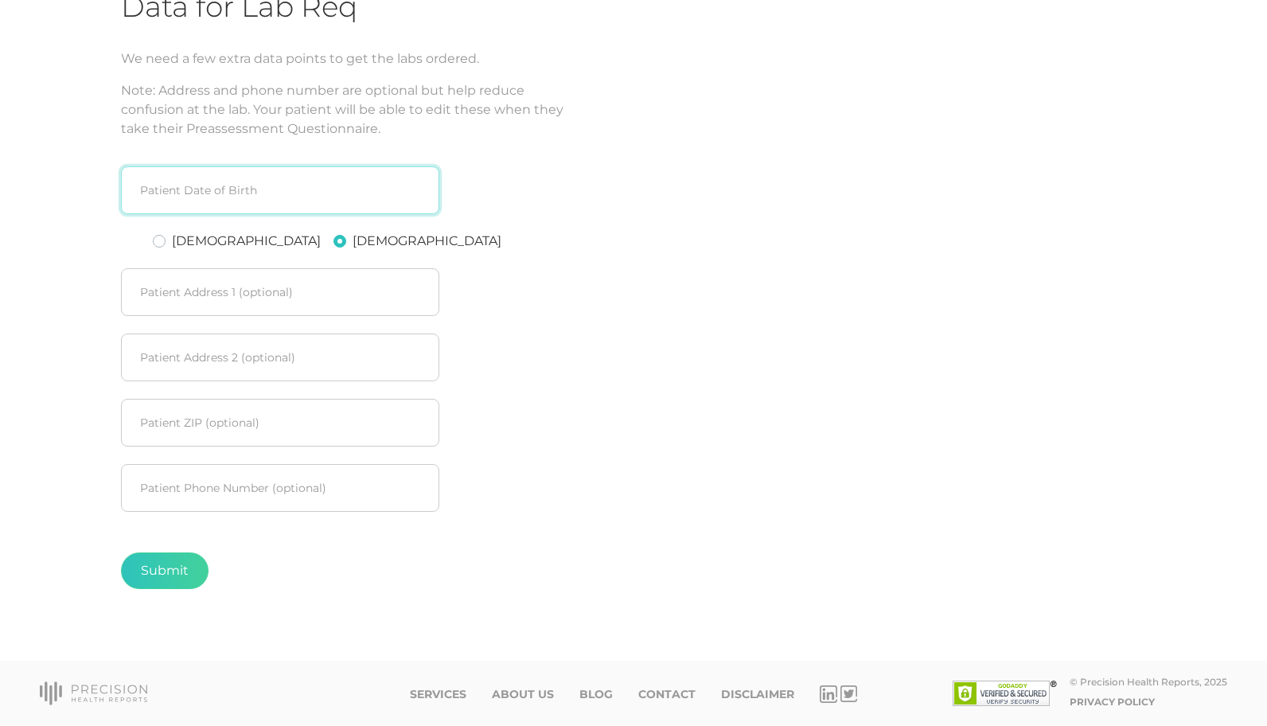
click at [239, 179] on input at bounding box center [280, 190] width 318 height 48
type input "10062000"
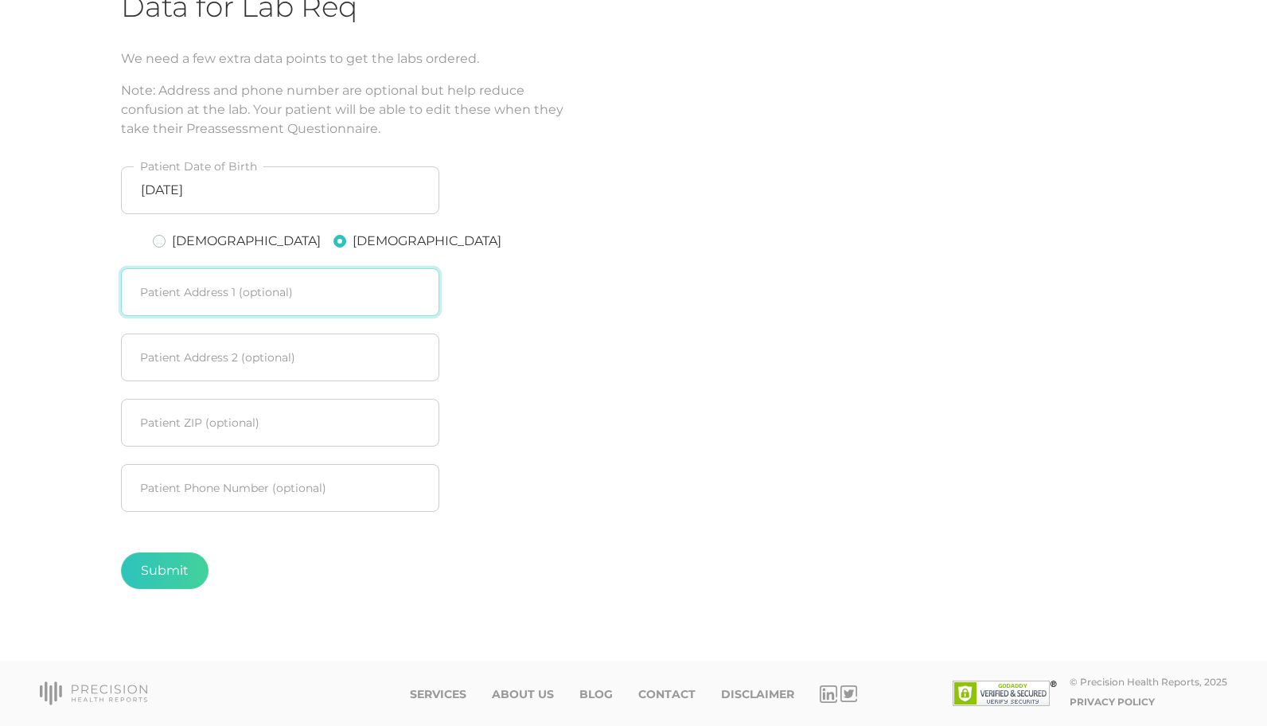
click at [248, 281] on input "text" at bounding box center [280, 292] width 318 height 48
click at [180, 560] on button "Submit" at bounding box center [165, 570] width 88 height 37
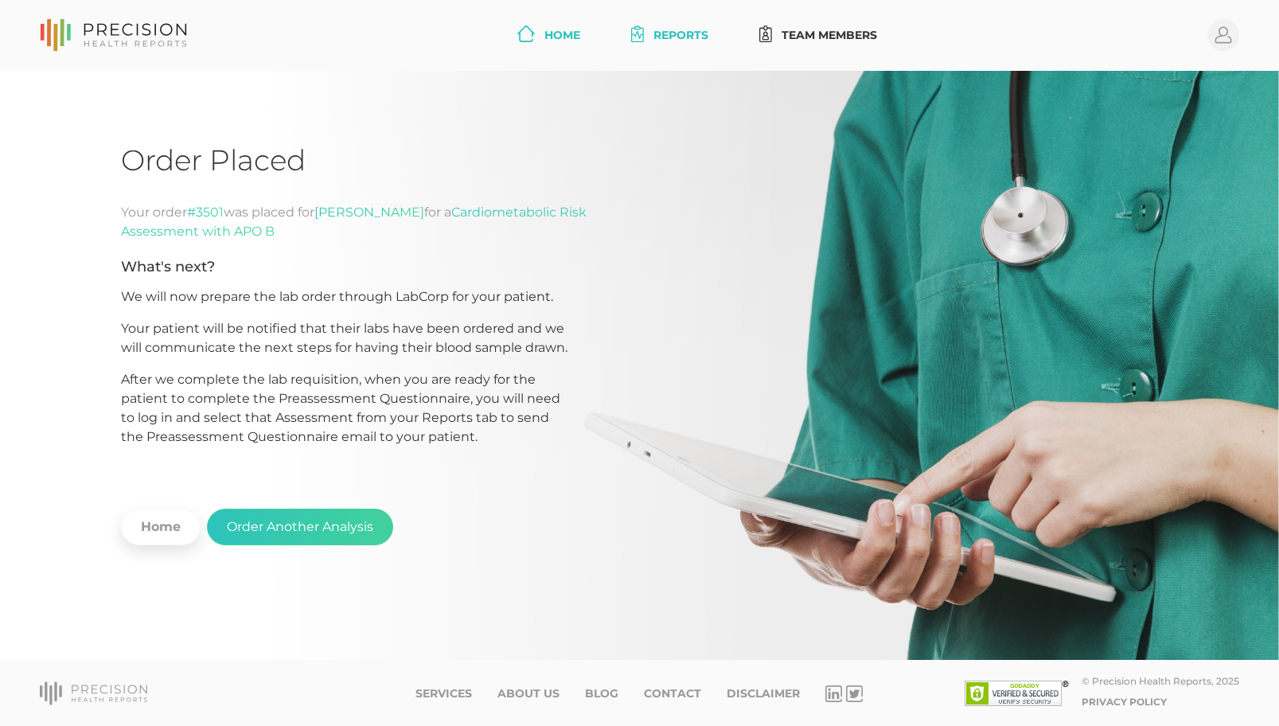
click at [549, 34] on link "Home" at bounding box center [549, 35] width 76 height 29
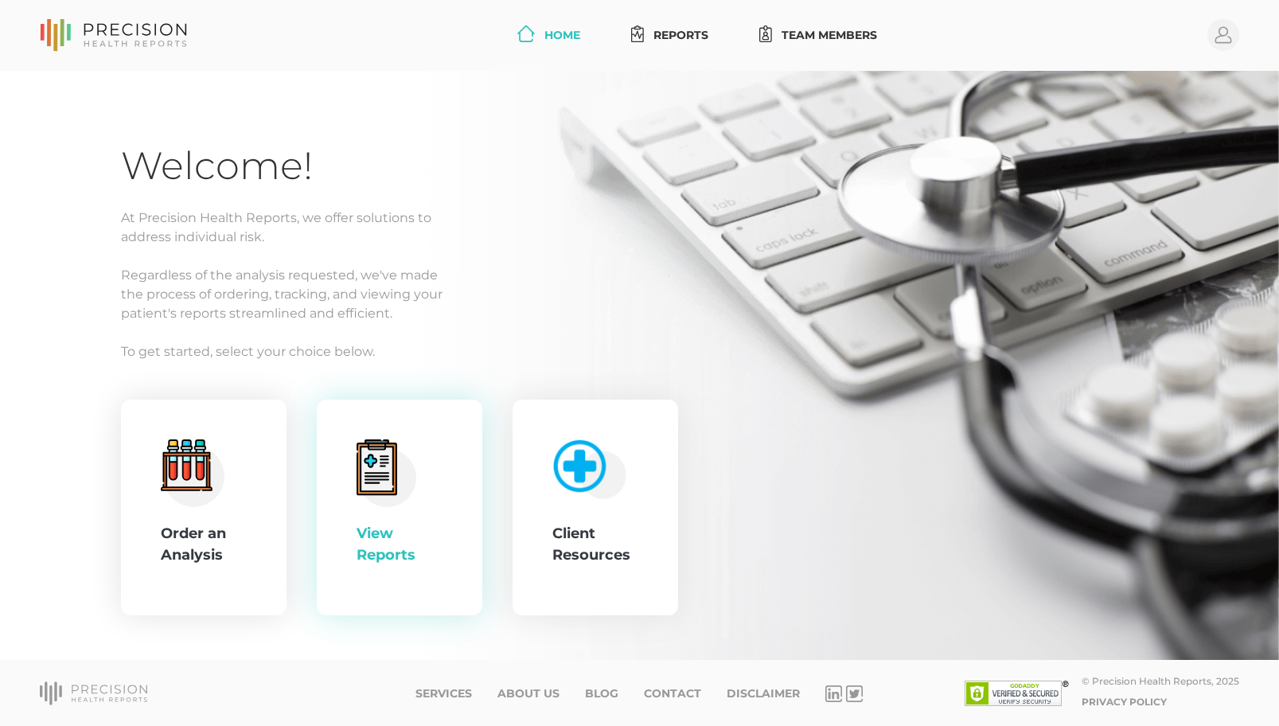
click at [407, 498] on circle at bounding box center [387, 477] width 58 height 58
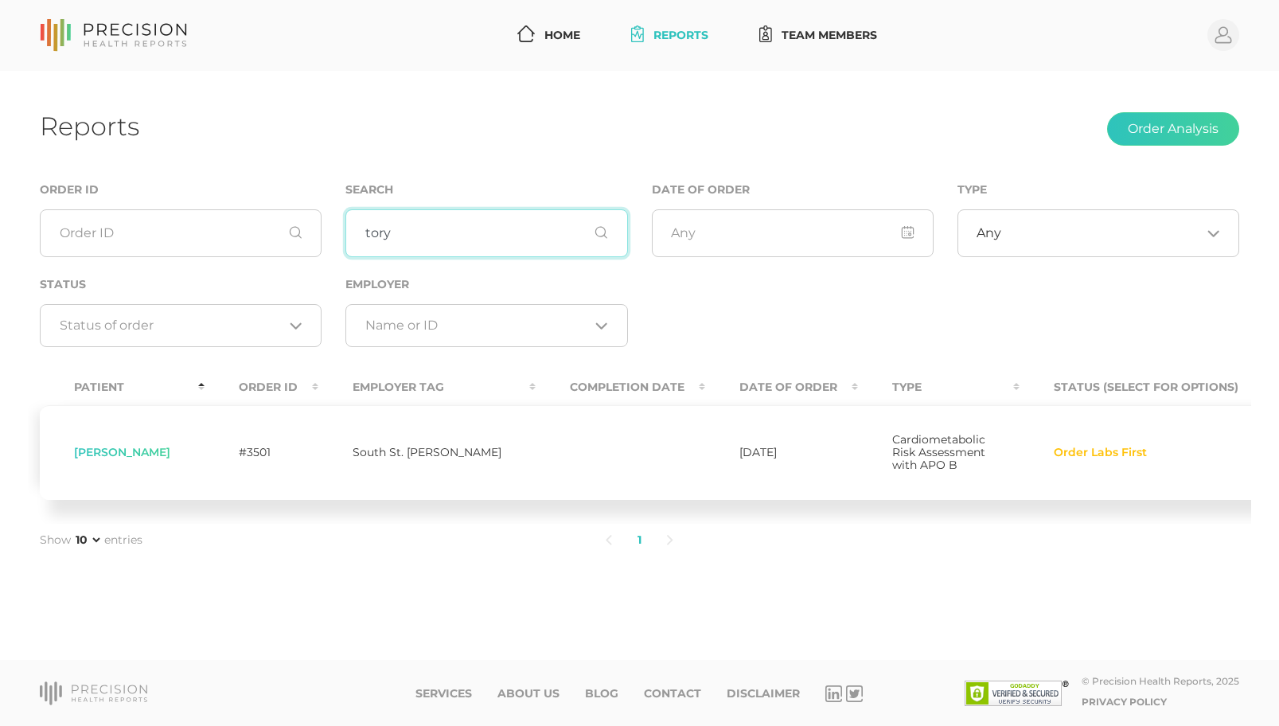
drag, startPoint x: 552, startPoint y: 224, endPoint x: 238, endPoint y: 233, distance: 314.4
click at [238, 233] on div "Order ID Search tory Date of Order Type Any Loading... Status Loading... Employ…" at bounding box center [639, 272] width 1223 height 185
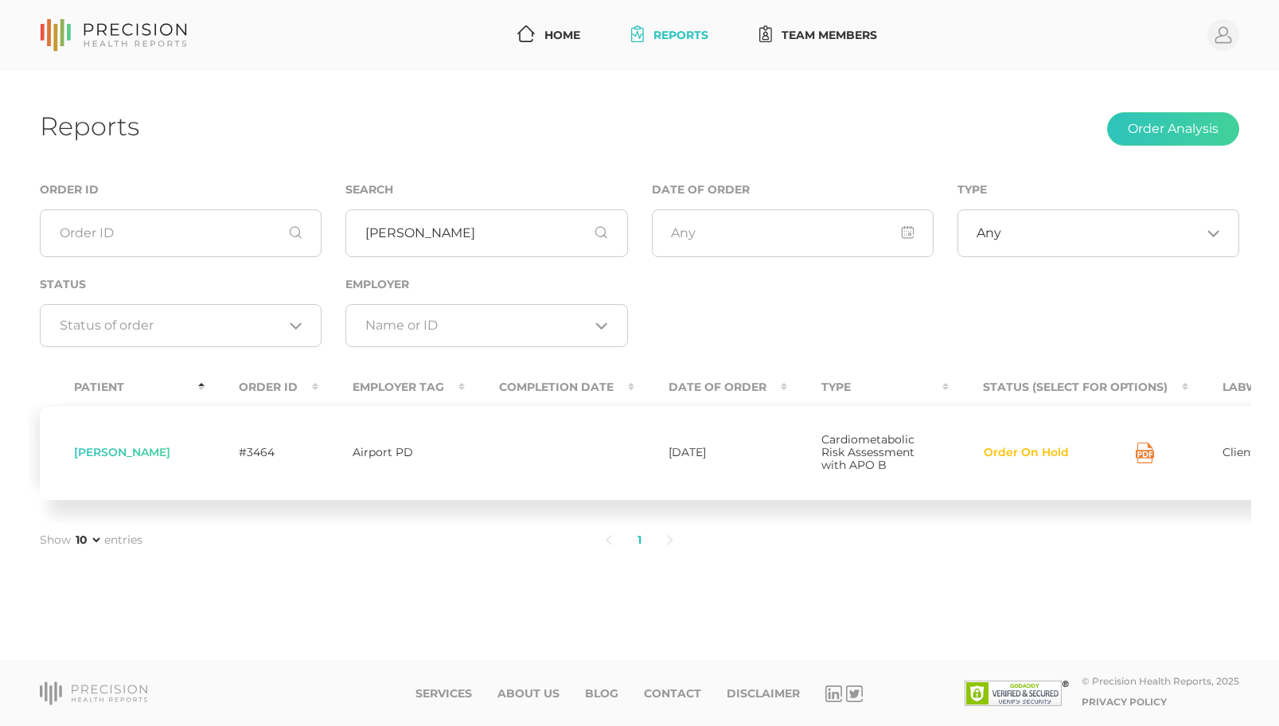
click at [1135, 462] on icon at bounding box center [1144, 452] width 18 height 21
drag, startPoint x: 427, startPoint y: 237, endPoint x: 368, endPoint y: 232, distance: 59.9
click at [368, 232] on input "[PERSON_NAME]" at bounding box center [486, 233] width 282 height 48
drag, startPoint x: 460, startPoint y: 247, endPoint x: 359, endPoint y: 247, distance: 101.1
click at [359, 247] on input "[PERSON_NAME]" at bounding box center [486, 233] width 282 height 48
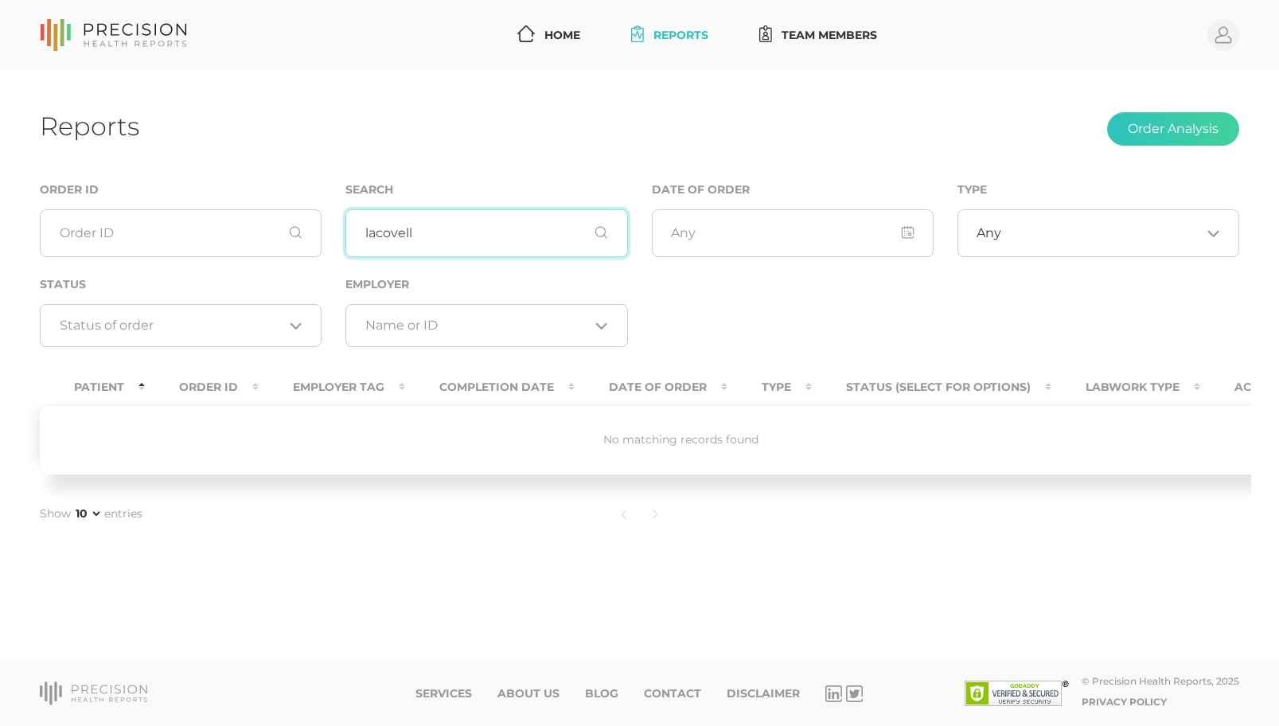
drag, startPoint x: 422, startPoint y: 232, endPoint x: 387, endPoint y: 233, distance: 35.0
click at [387, 233] on input "lacovell" at bounding box center [486, 233] width 282 height 48
drag, startPoint x: 427, startPoint y: 239, endPoint x: 309, endPoint y: 238, distance: 118.6
click at [309, 238] on div "Order ID Search lac Date of Order Type Any Loading... Status Loading... Employe…" at bounding box center [639, 272] width 1223 height 185
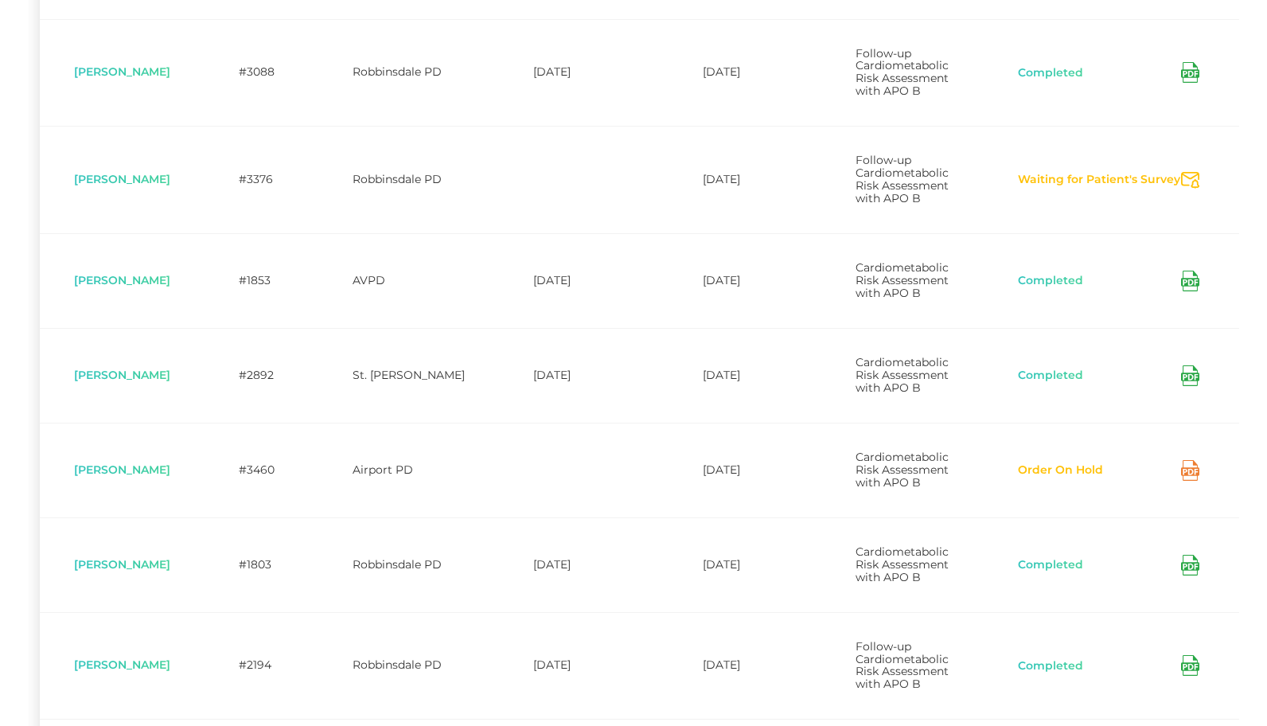
scroll to position [716, 0]
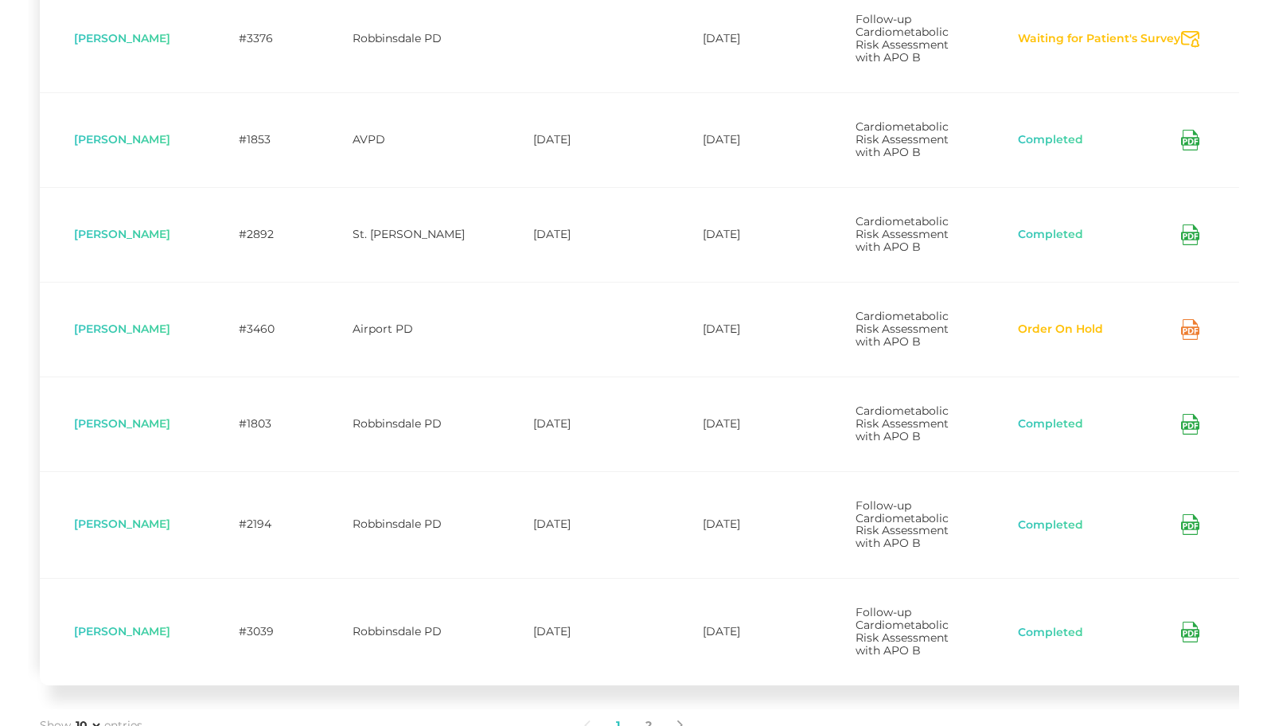
type input "[PERSON_NAME]"
